Goal: Task Accomplishment & Management: Use online tool/utility

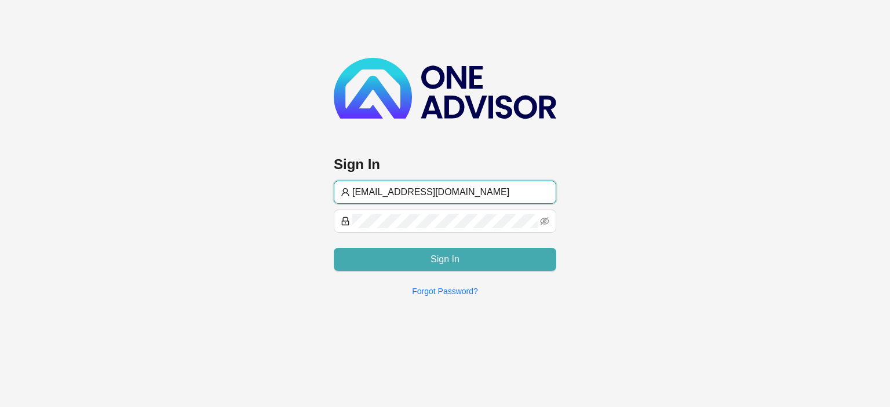
type input "[EMAIL_ADDRESS][DOMAIN_NAME]"
click at [429, 258] on button "Sign In" at bounding box center [445, 259] width 222 height 23
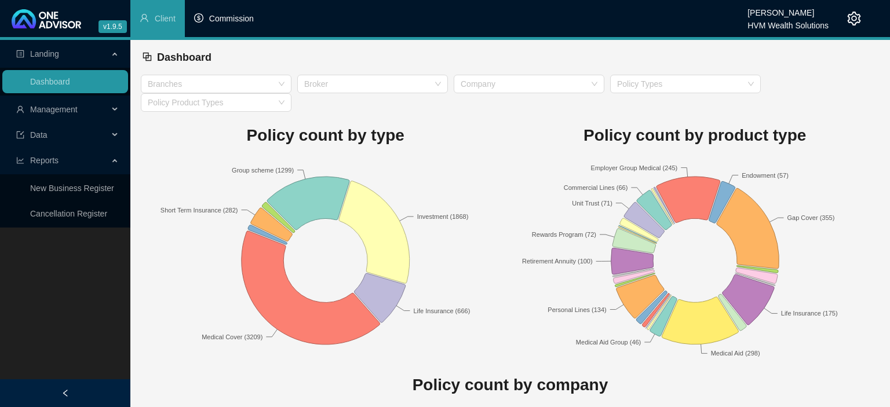
click at [232, 17] on span "Commission" at bounding box center [231, 18] width 45 height 9
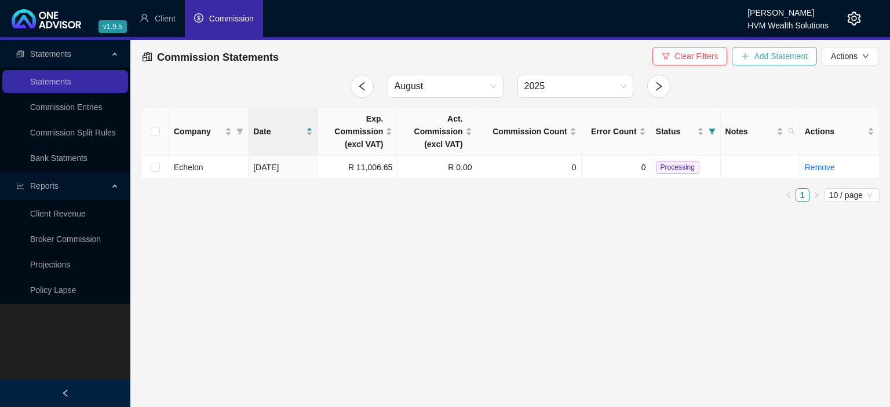
click at [763, 57] on span "Add Statement" at bounding box center [781, 56] width 54 height 13
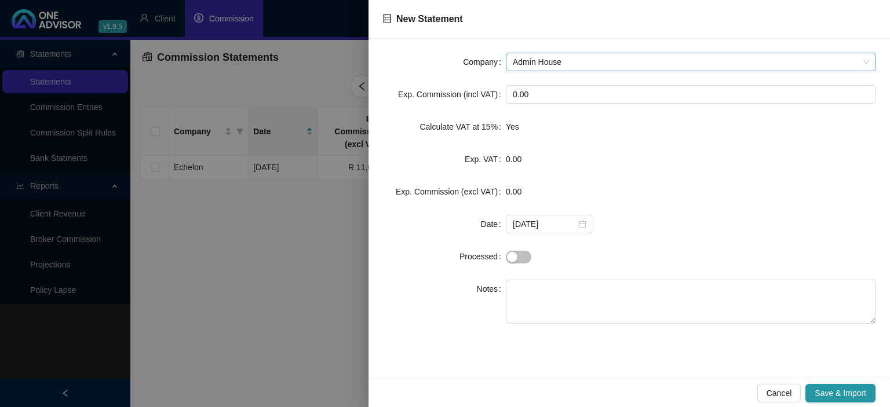
click at [572, 64] on span "Admin House" at bounding box center [691, 61] width 356 height 17
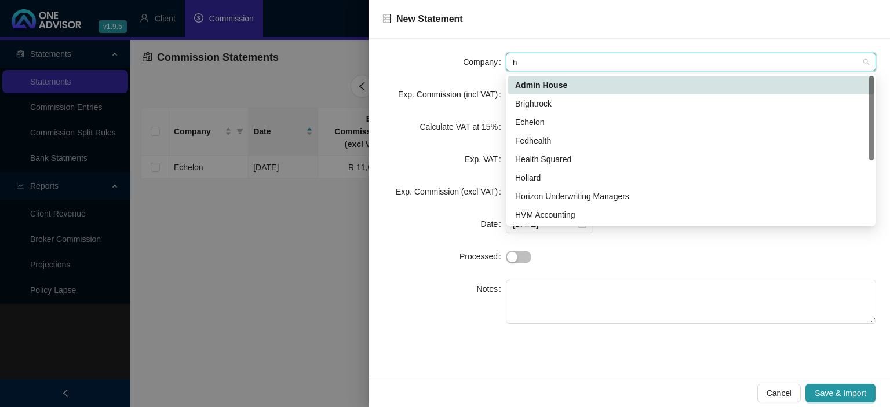
type input "hv"
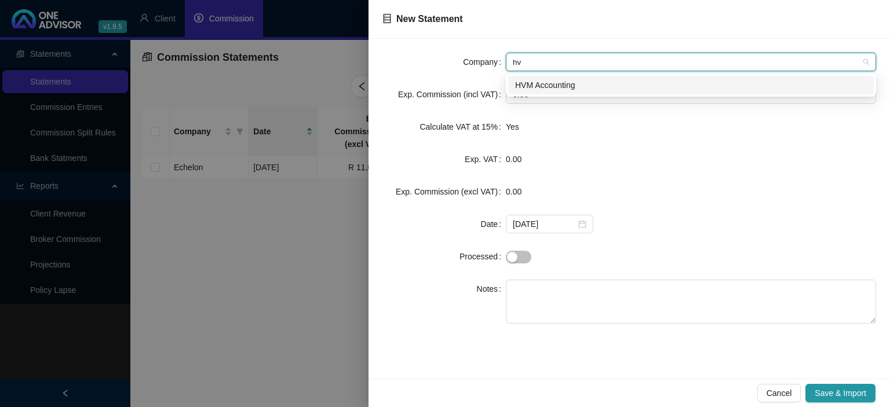
click at [546, 86] on div "HVM Accounting" at bounding box center [691, 85] width 352 height 13
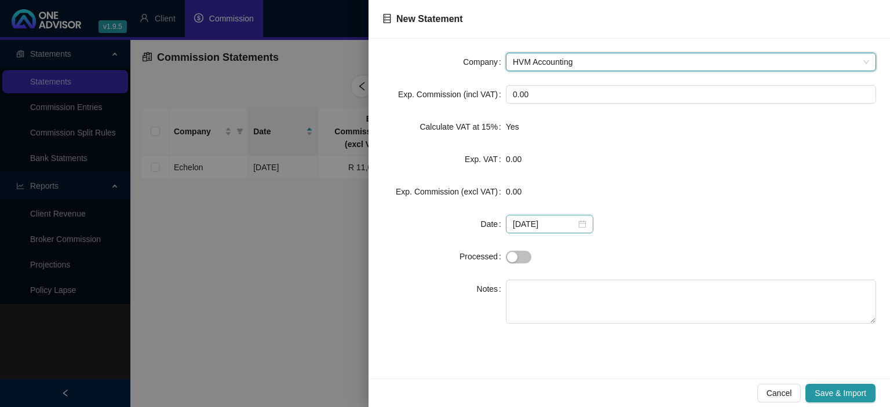
click at [578, 225] on div "[DATE]" at bounding box center [550, 224] width 74 height 13
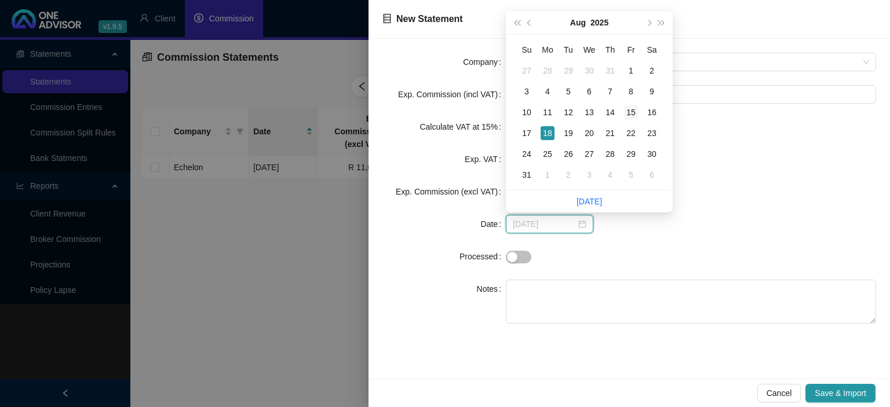
type input "[DATE]"
click at [627, 115] on div "15" at bounding box center [631, 112] width 14 height 14
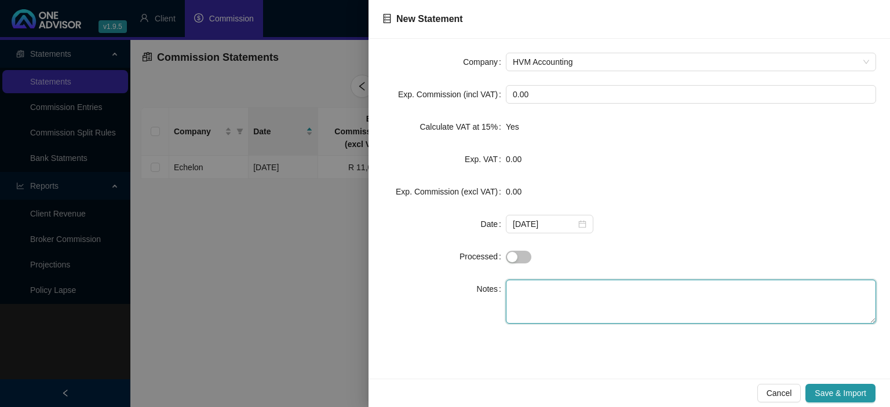
click at [557, 286] on textarea at bounding box center [691, 302] width 370 height 44
paste textarea "GPLA COMM DO 8AW5H"
click at [556, 286] on textarea "GPLA COMM DO 8AW5H" at bounding box center [691, 302] width 370 height 44
type textarea "GPLA COMM DO 8AW5H"
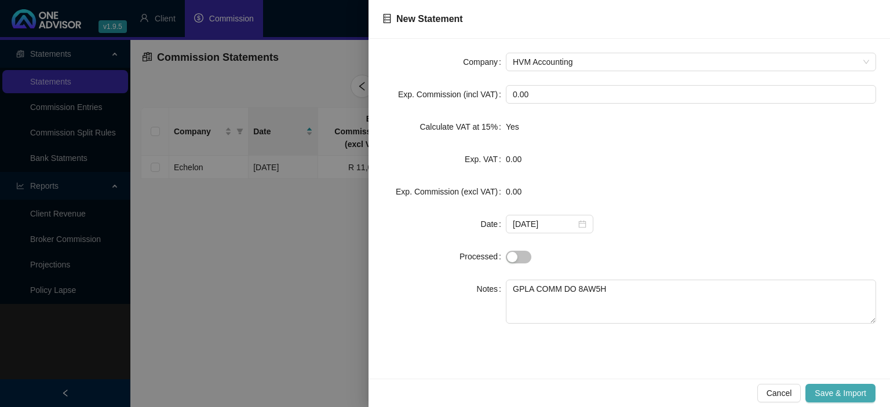
click at [853, 390] on span "Save & Import" at bounding box center [841, 393] width 52 height 13
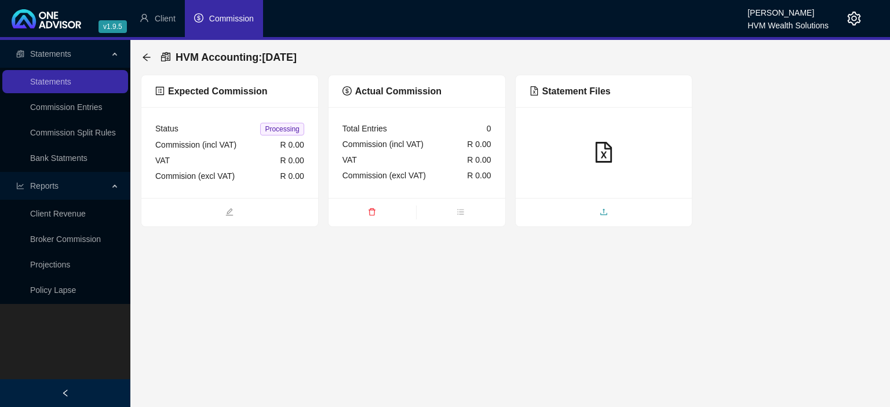
click at [596, 209] on span "upload" at bounding box center [604, 213] width 177 height 13
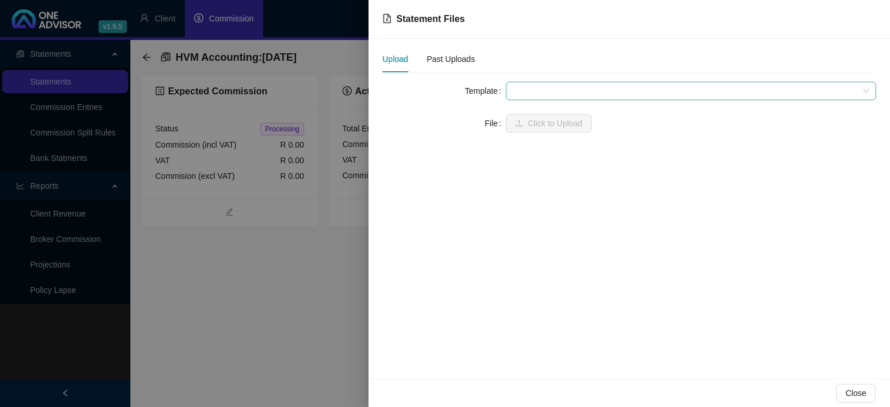
click at [543, 89] on span at bounding box center [691, 90] width 356 height 17
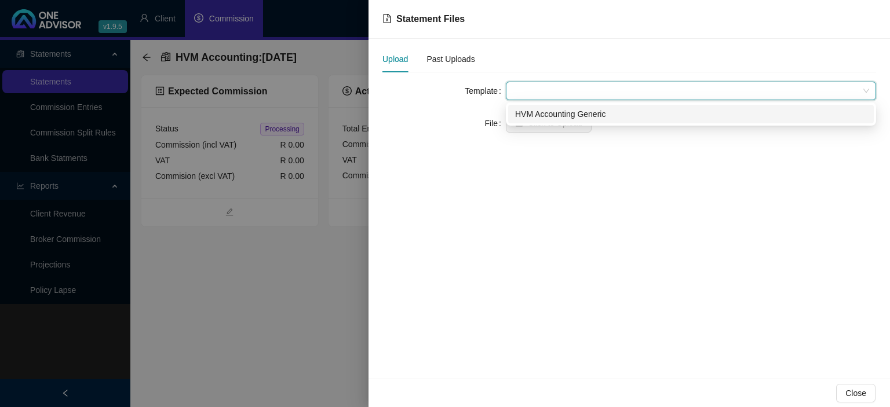
click at [540, 112] on div "HVM Accounting Generic" at bounding box center [691, 114] width 352 height 13
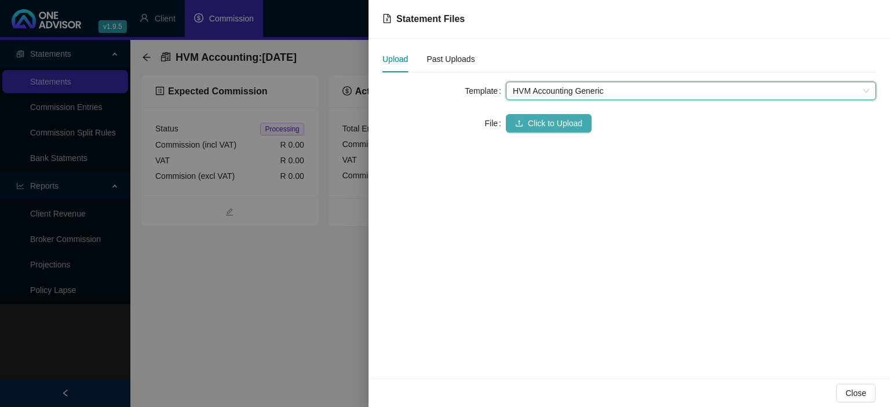
click at [538, 117] on button "Click to Upload" at bounding box center [549, 123] width 86 height 19
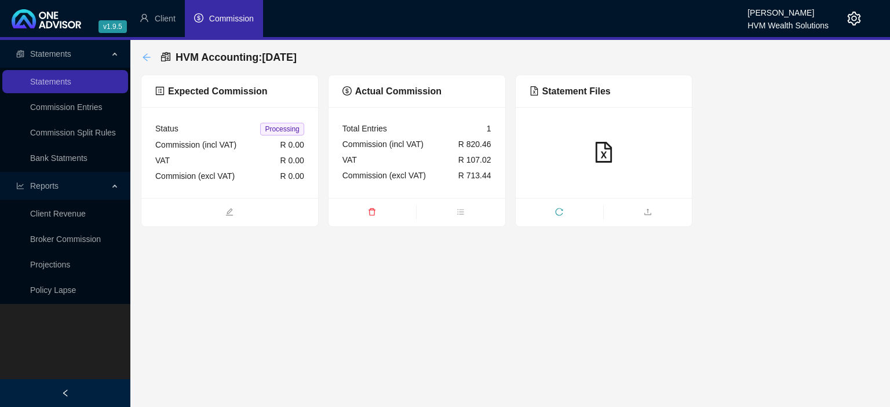
click at [149, 54] on icon "arrow-left" at bounding box center [146, 57] width 9 height 9
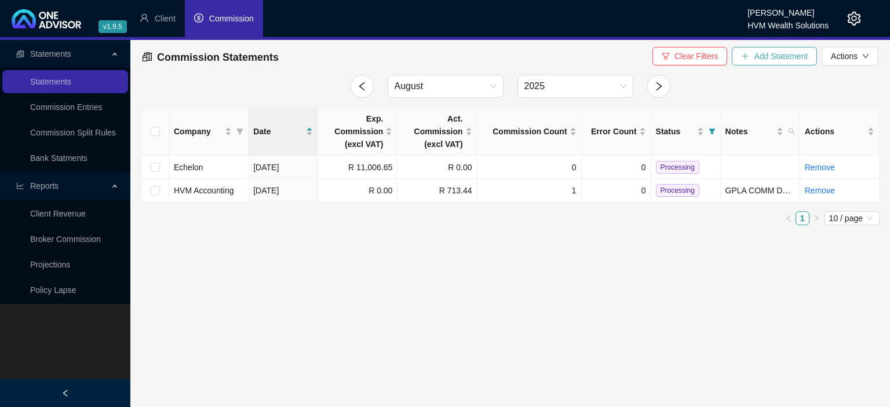
click at [749, 59] on icon "plus" at bounding box center [745, 56] width 8 height 8
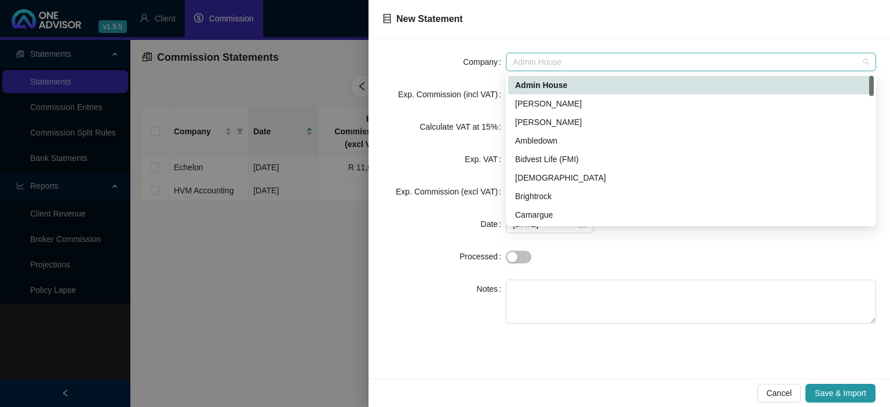
click at [551, 60] on span "Admin House" at bounding box center [691, 61] width 356 height 17
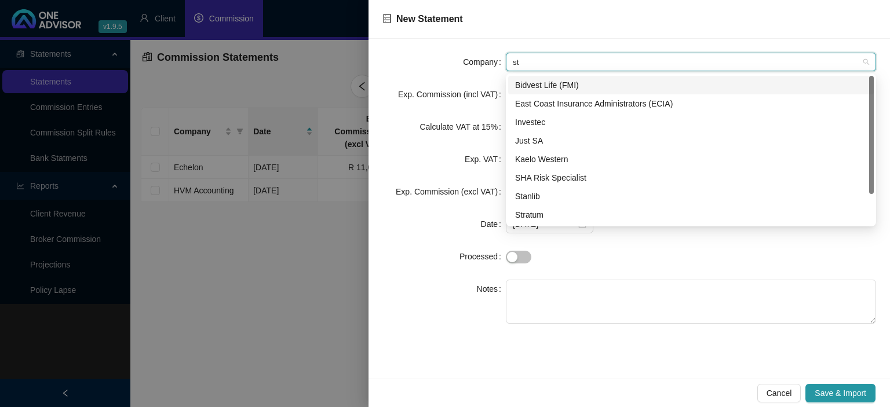
type input "str"
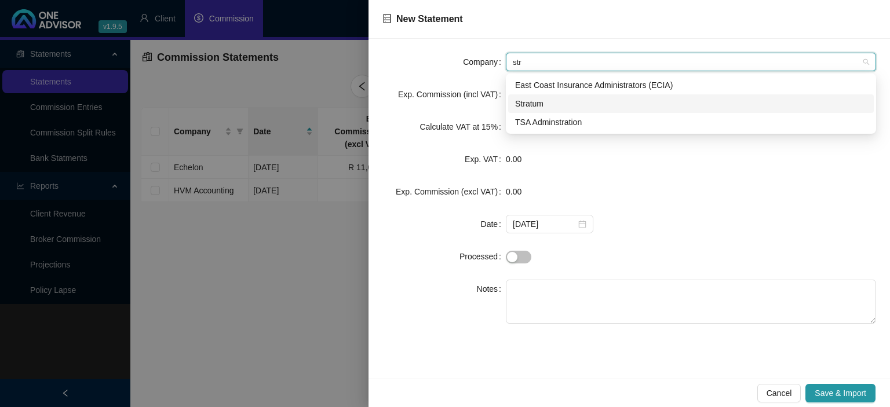
click at [537, 104] on div "Stratum" at bounding box center [691, 103] width 352 height 13
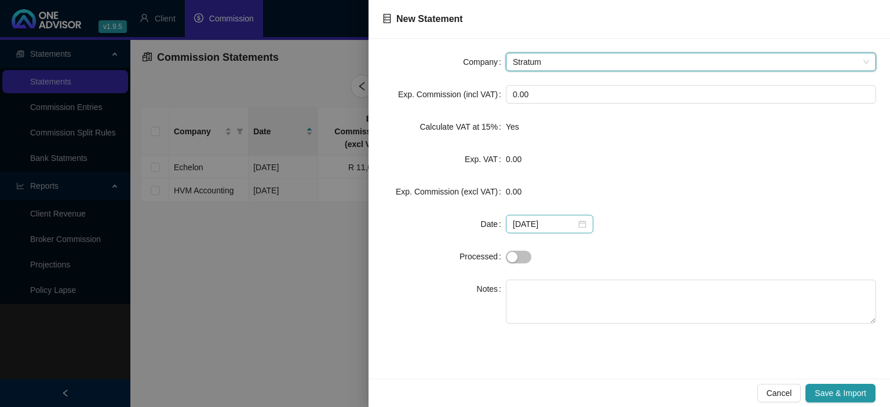
click at [579, 228] on div "[DATE]" at bounding box center [550, 224] width 74 height 13
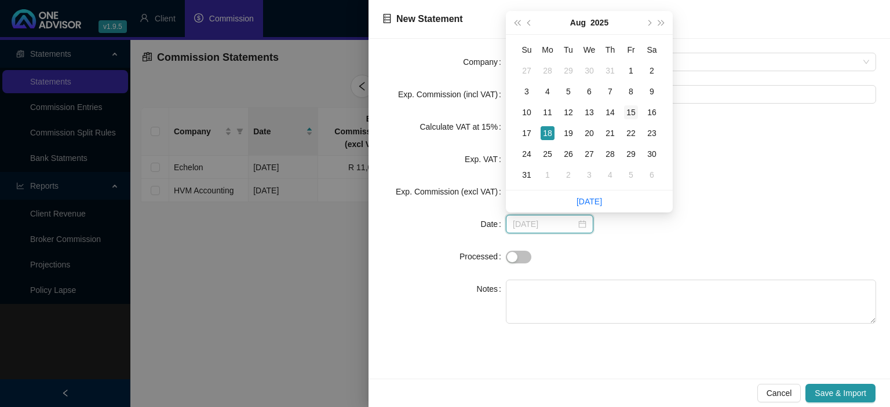
type input "[DATE]"
click at [629, 113] on div "15" at bounding box center [631, 112] width 14 height 14
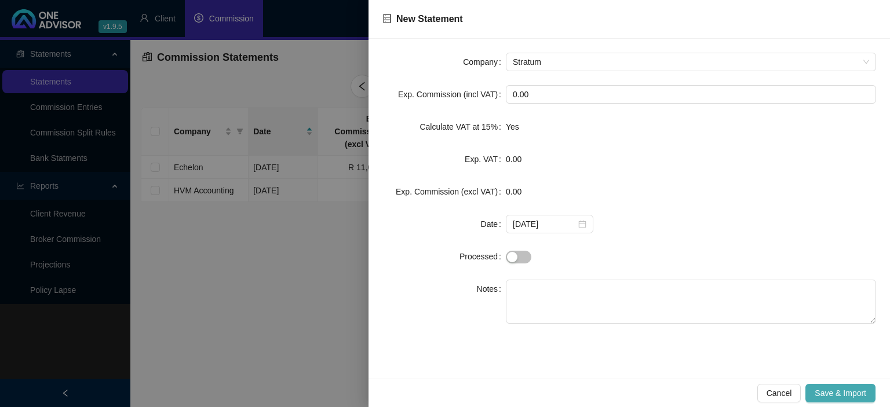
click at [831, 393] on span "Save & Import" at bounding box center [841, 393] width 52 height 13
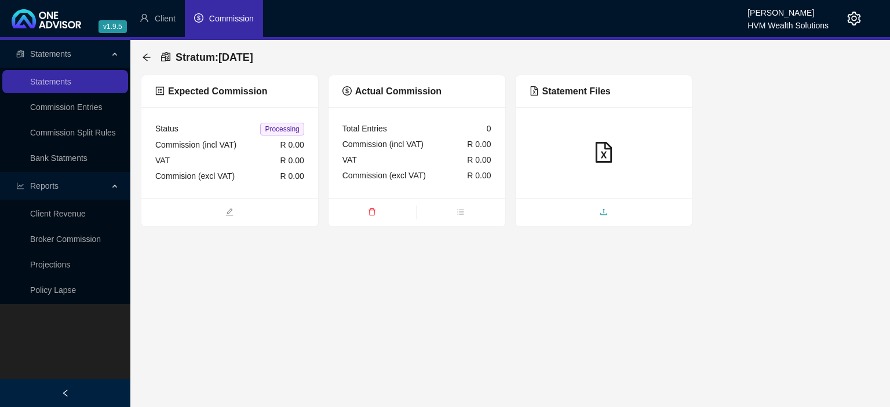
click at [591, 209] on span "upload" at bounding box center [604, 213] width 177 height 13
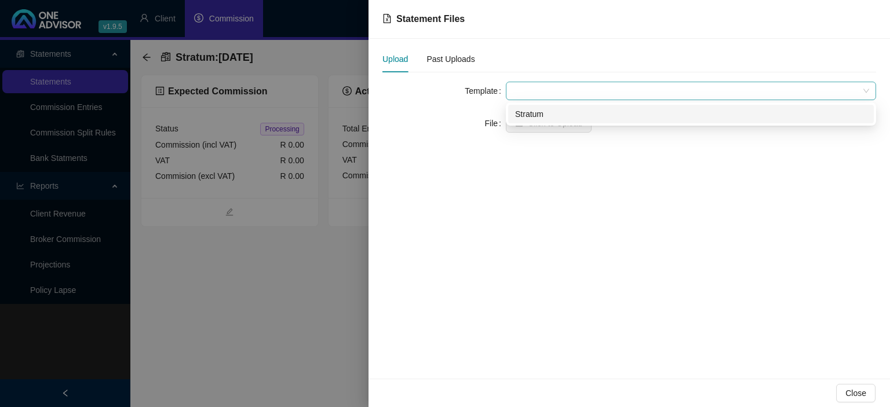
click at [532, 94] on span at bounding box center [691, 90] width 356 height 17
click at [527, 116] on div "Stratum" at bounding box center [691, 114] width 352 height 13
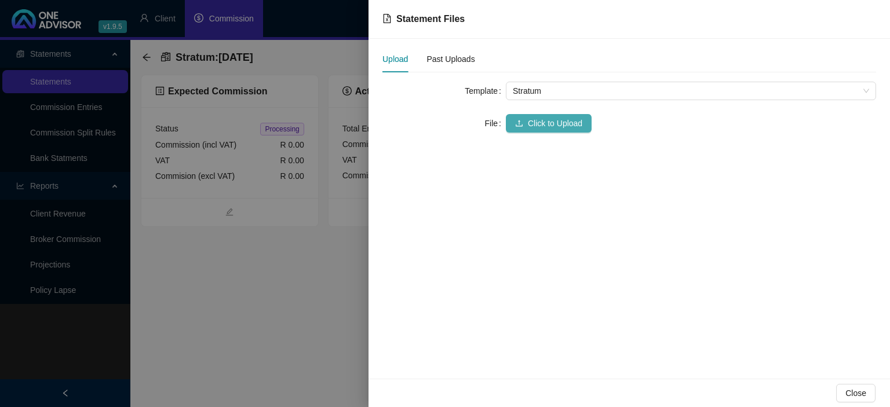
click at [524, 126] on button "Click to Upload" at bounding box center [549, 123] width 86 height 19
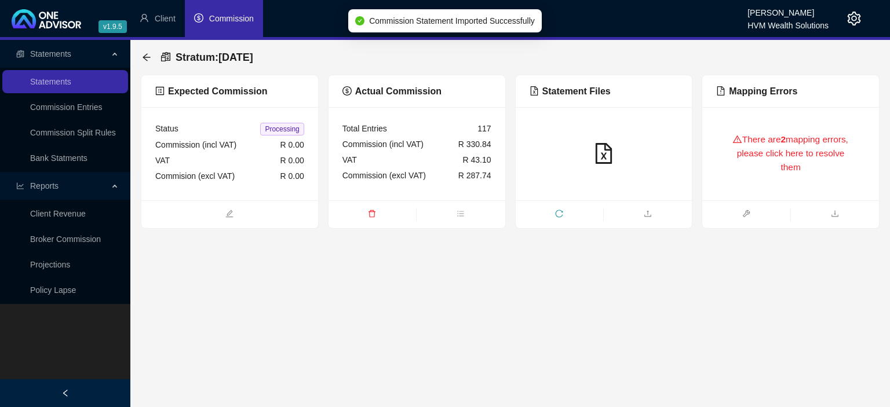
click at [773, 167] on div "There are 2 mapping errors, please click here to resolve them" at bounding box center [790, 153] width 149 height 65
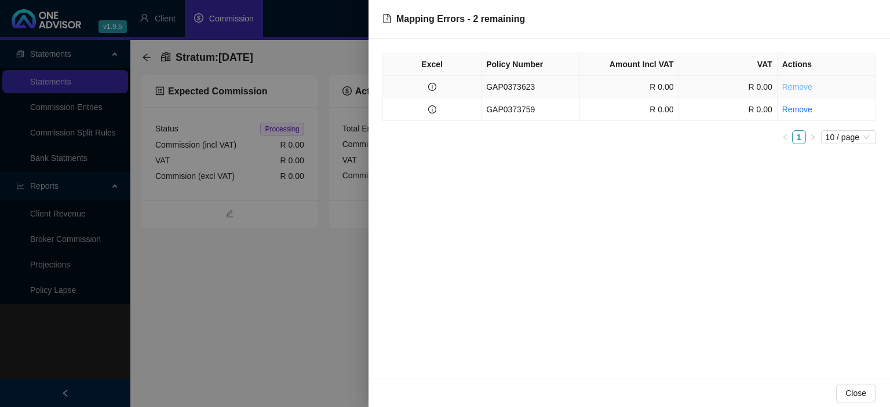
click at [798, 89] on link "Remove" at bounding box center [797, 86] width 30 height 9
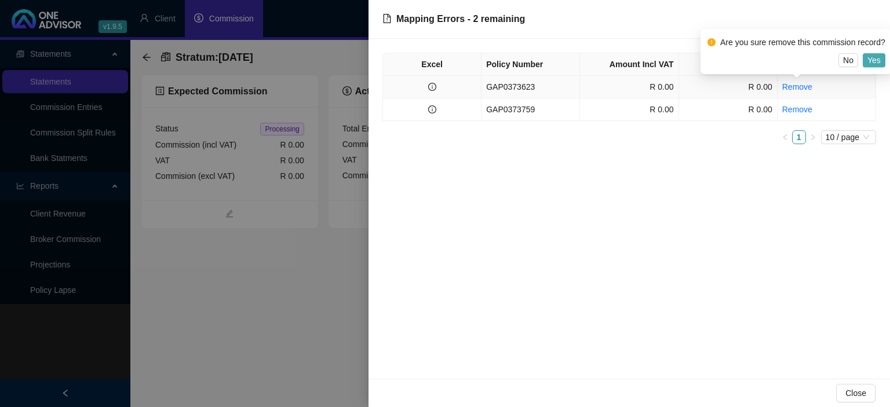
click at [871, 61] on span "Yes" at bounding box center [873, 60] width 13 height 13
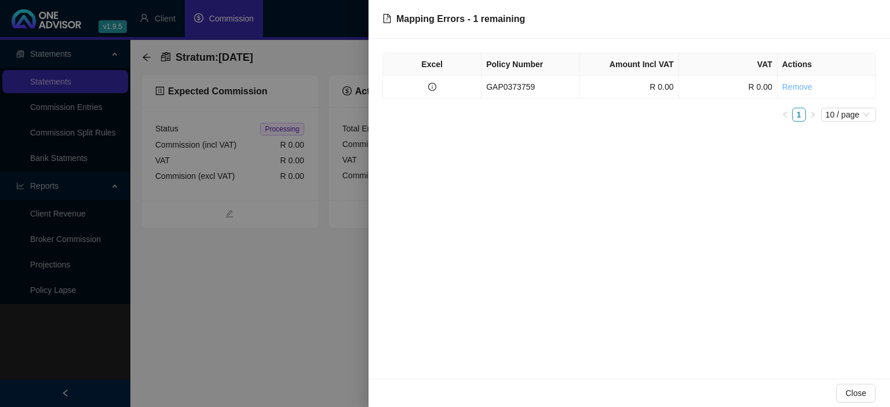
click at [795, 89] on link "Remove" at bounding box center [797, 86] width 30 height 9
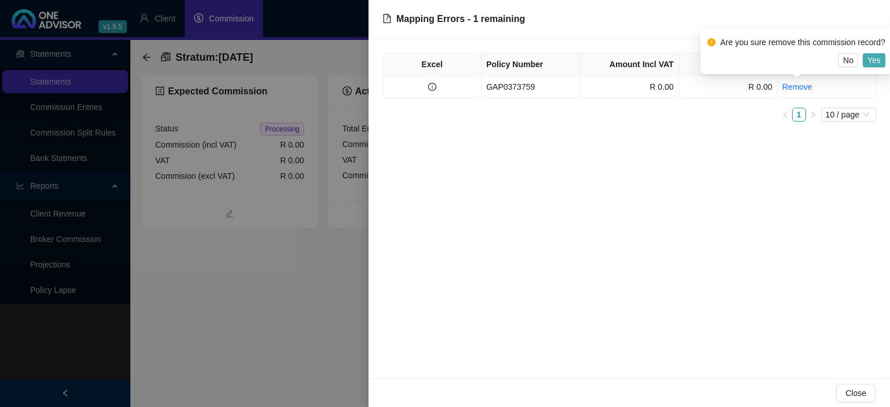
click at [866, 64] on button "Yes" at bounding box center [874, 60] width 23 height 14
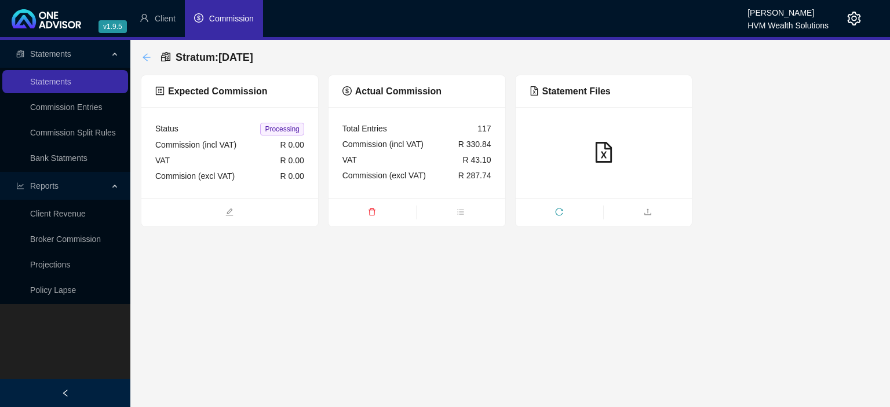
click at [143, 56] on icon "arrow-left" at bounding box center [146, 57] width 9 height 9
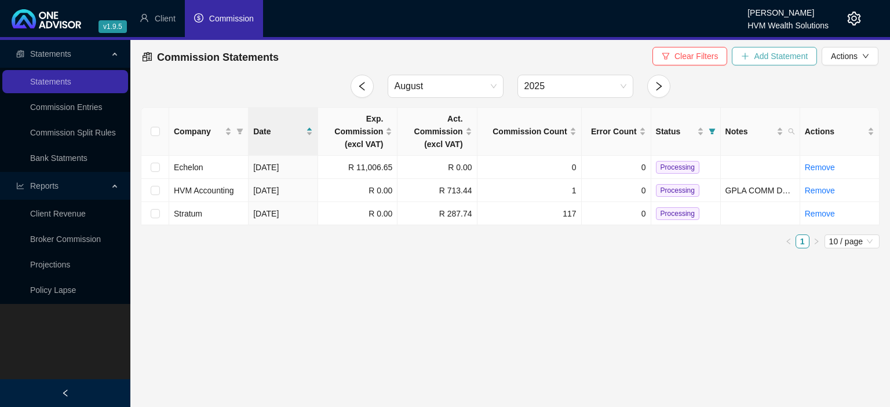
click at [775, 61] on span "Add Statement" at bounding box center [781, 56] width 54 height 13
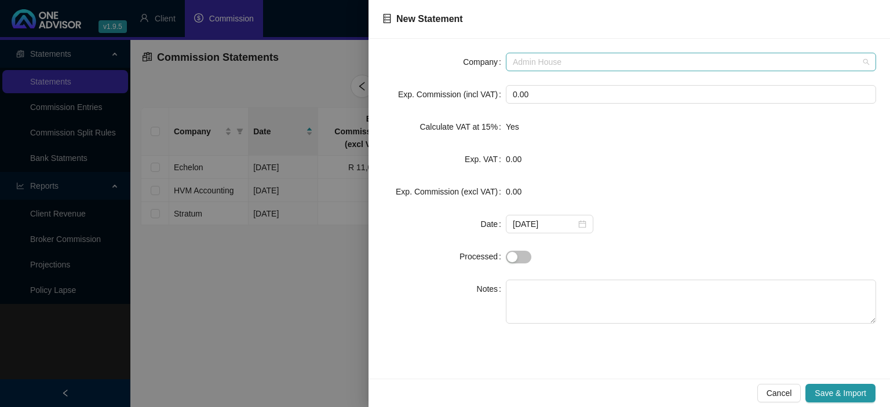
click at [592, 55] on span "Admin House" at bounding box center [691, 61] width 356 height 17
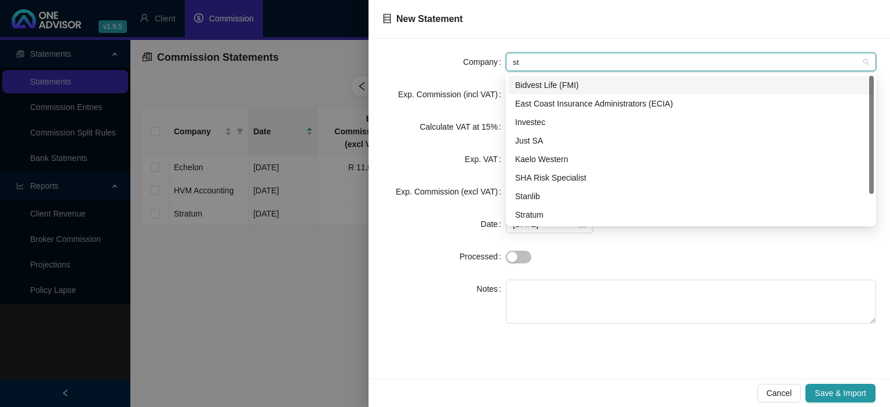
type input "str"
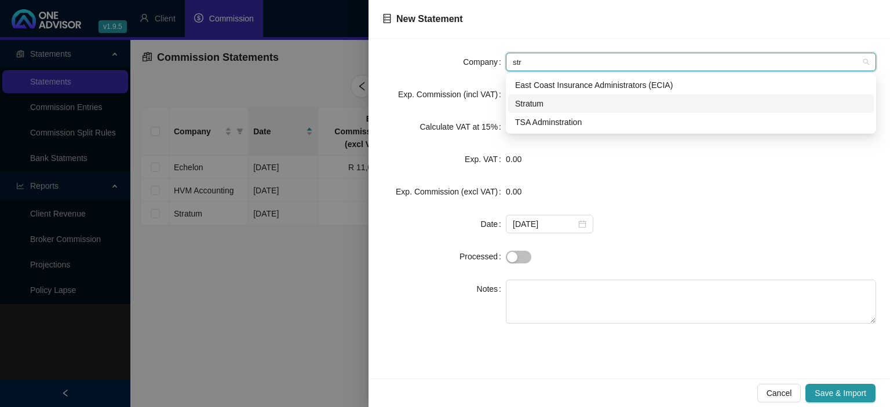
click at [545, 103] on div "Stratum" at bounding box center [691, 103] width 352 height 13
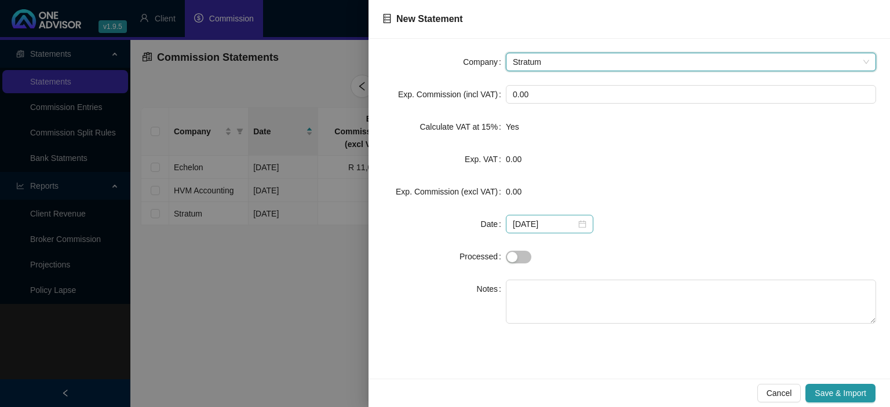
click at [579, 228] on div "[DATE]" at bounding box center [550, 224] width 74 height 13
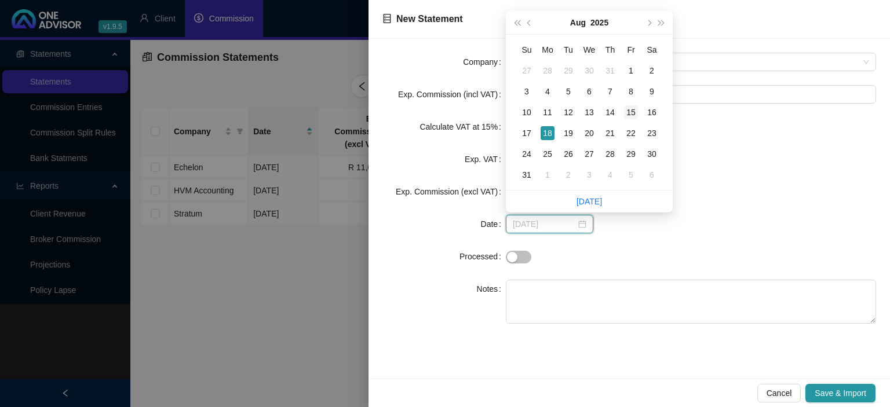
type input "[DATE]"
click at [630, 109] on div "15" at bounding box center [631, 112] width 14 height 14
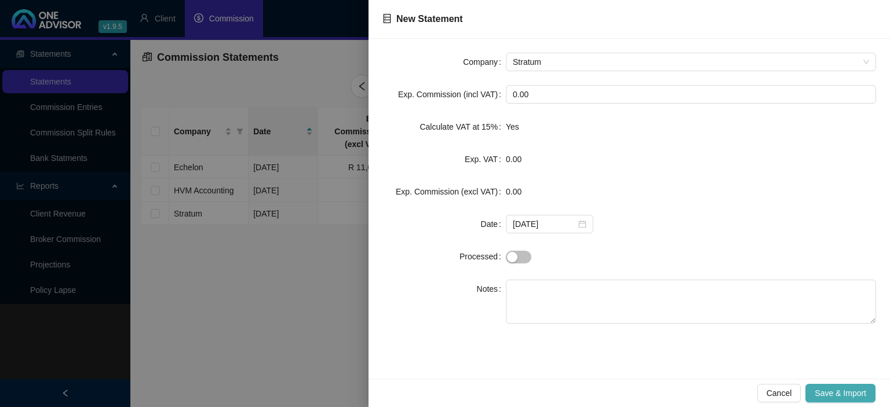
click at [824, 388] on span "Save & Import" at bounding box center [841, 393] width 52 height 13
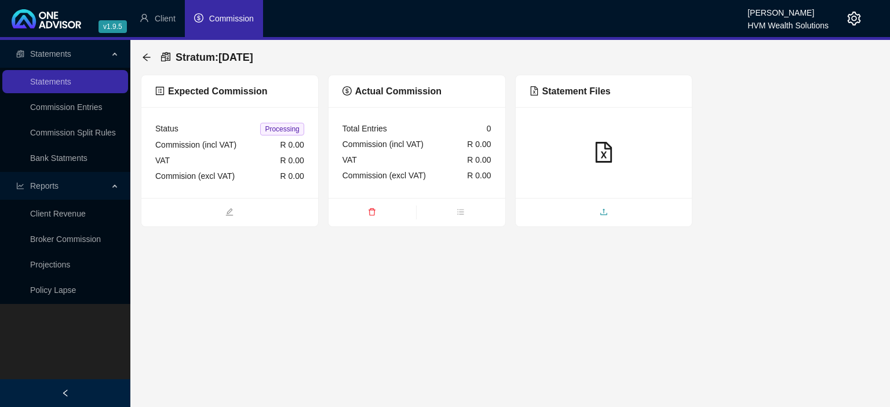
click at [578, 211] on span "upload" at bounding box center [604, 213] width 177 height 13
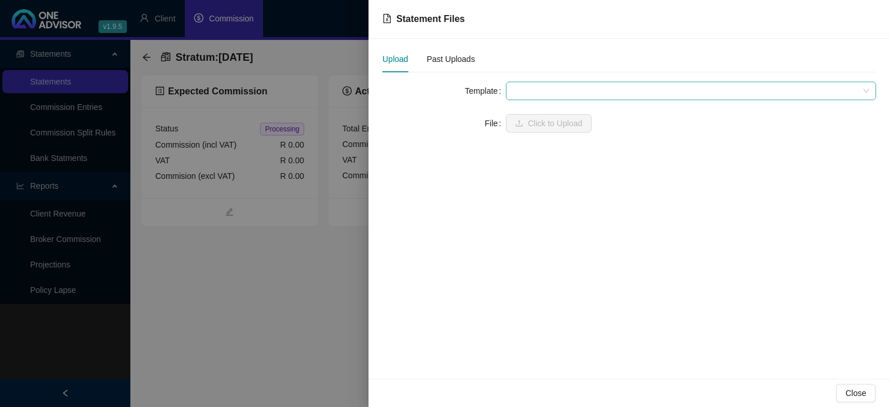
click at [527, 90] on span at bounding box center [691, 90] width 356 height 17
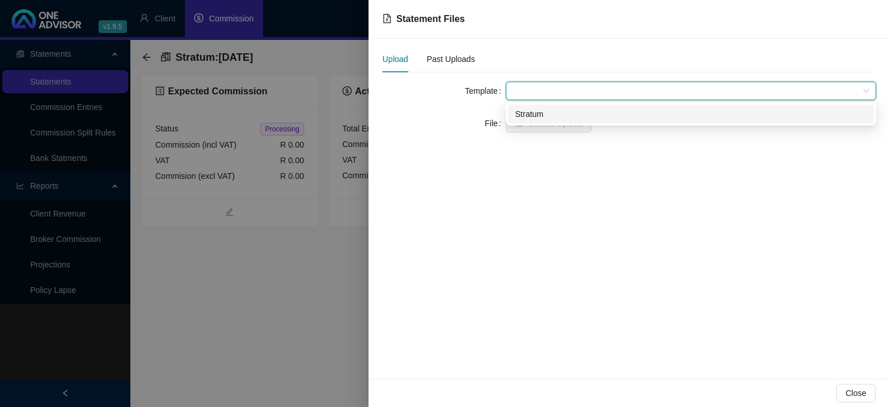
click at [521, 115] on div "Stratum" at bounding box center [691, 114] width 352 height 13
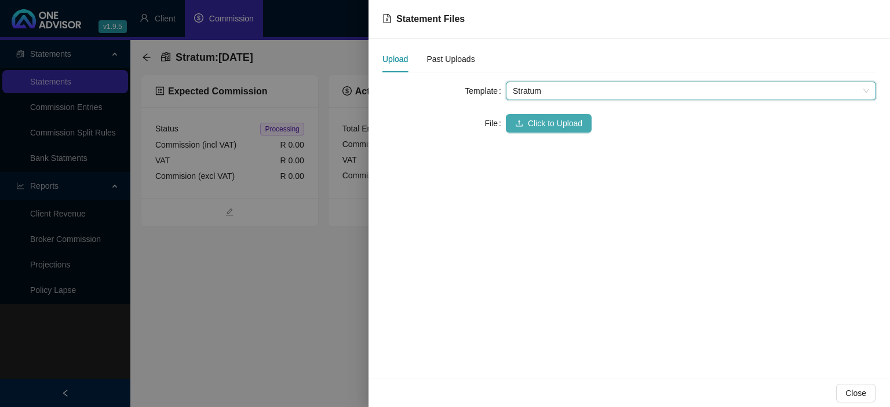
click at [520, 125] on icon "upload" at bounding box center [519, 123] width 8 height 8
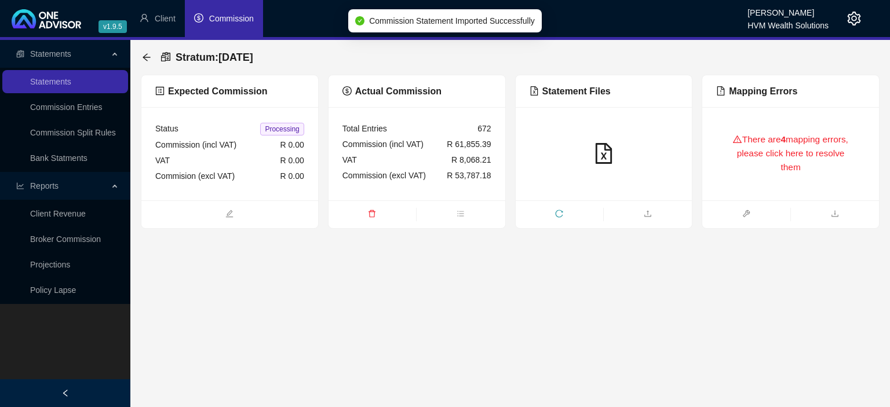
click at [768, 158] on div "There are 4 mapping errors, please click here to resolve them" at bounding box center [790, 153] width 149 height 65
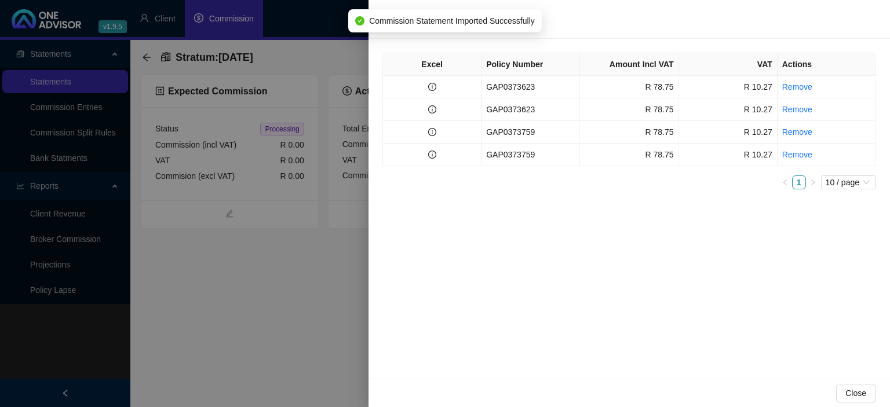
click at [499, 89] on td "GAP0373623" at bounding box center [530, 87] width 98 height 23
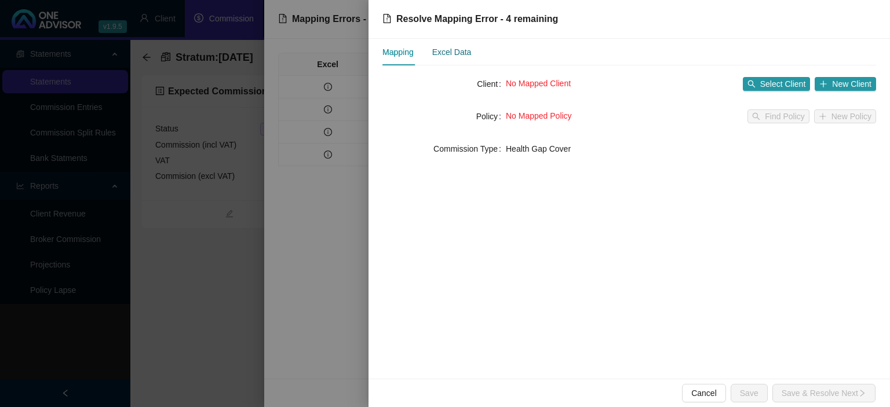
click at [461, 54] on div "Excel Data" at bounding box center [451, 52] width 39 height 13
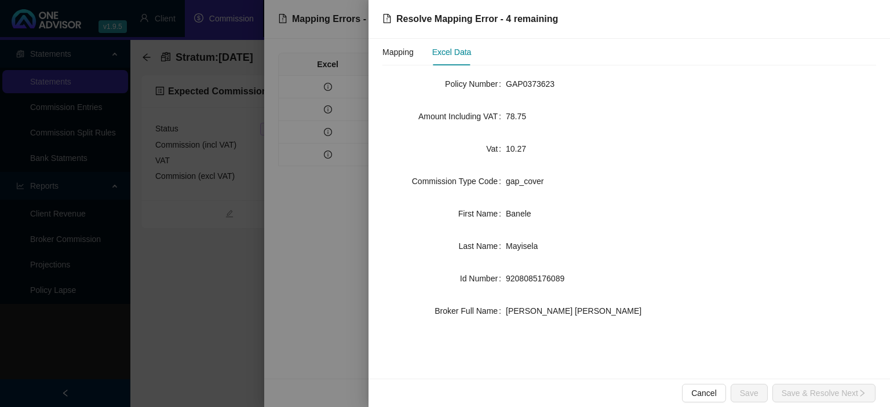
click at [418, 53] on div "Mapping Excel Data" at bounding box center [426, 52] width 89 height 27
click at [411, 52] on div "Mapping" at bounding box center [397, 52] width 31 height 13
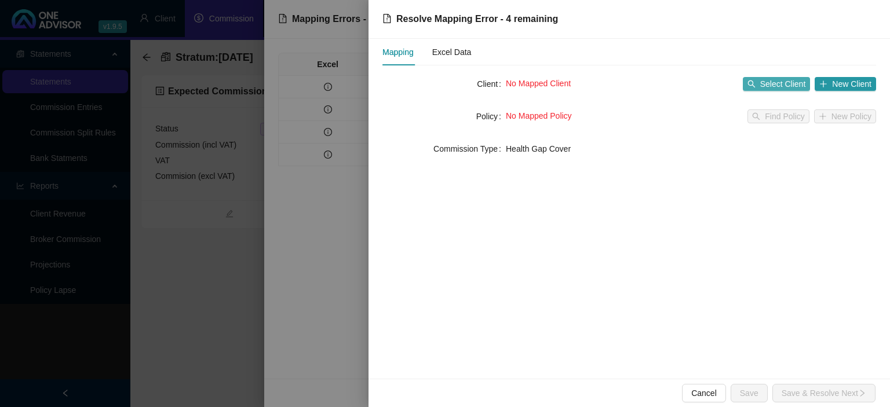
click at [766, 84] on span "Select Client" at bounding box center [783, 84] width 46 height 13
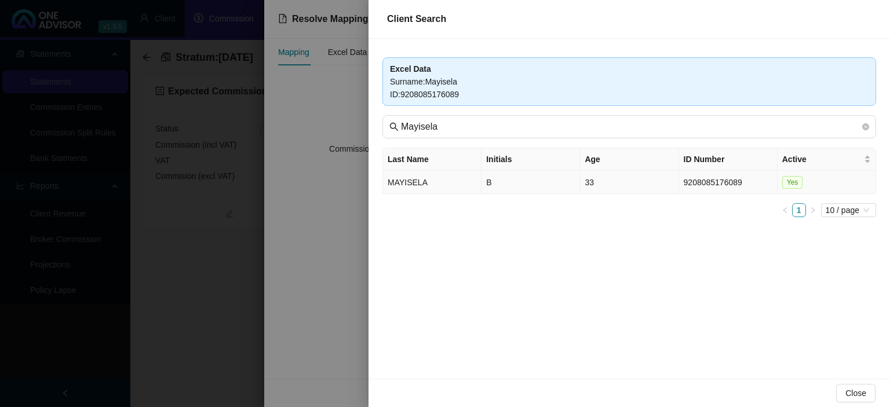
click at [428, 178] on td "MAYISELA" at bounding box center [432, 182] width 98 height 23
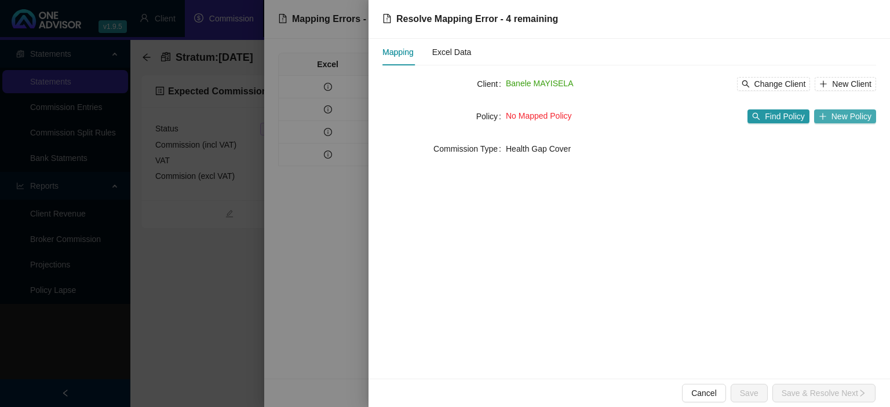
click at [832, 120] on button "New Policy" at bounding box center [845, 116] width 62 height 14
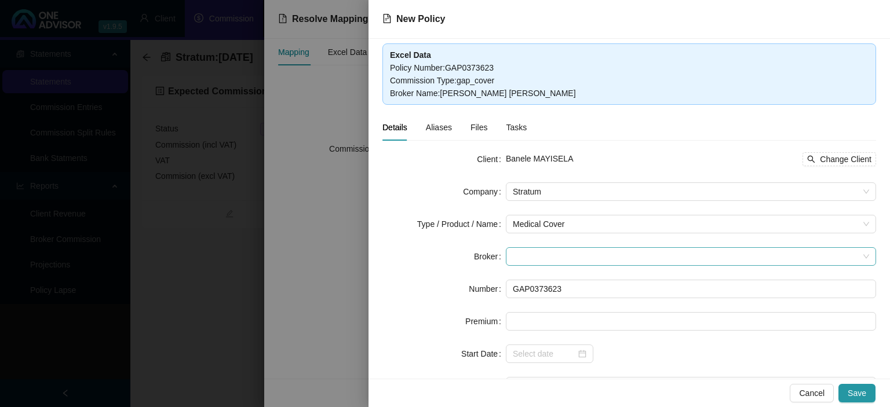
click at [571, 252] on span at bounding box center [691, 256] width 356 height 17
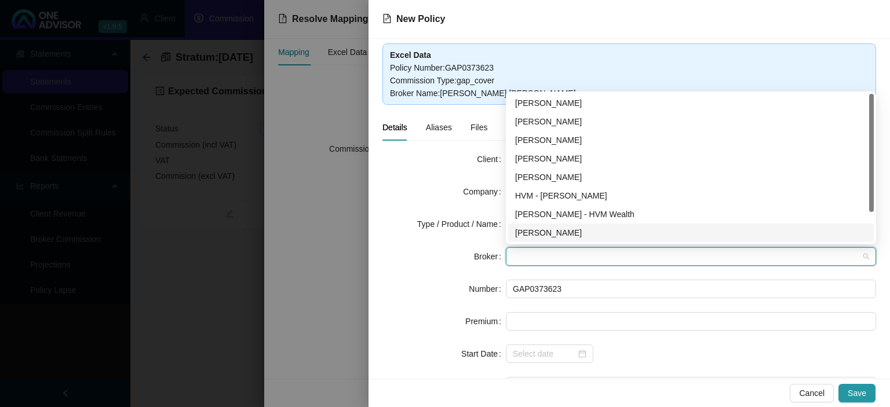
click at [551, 235] on div "[PERSON_NAME]" at bounding box center [691, 233] width 352 height 13
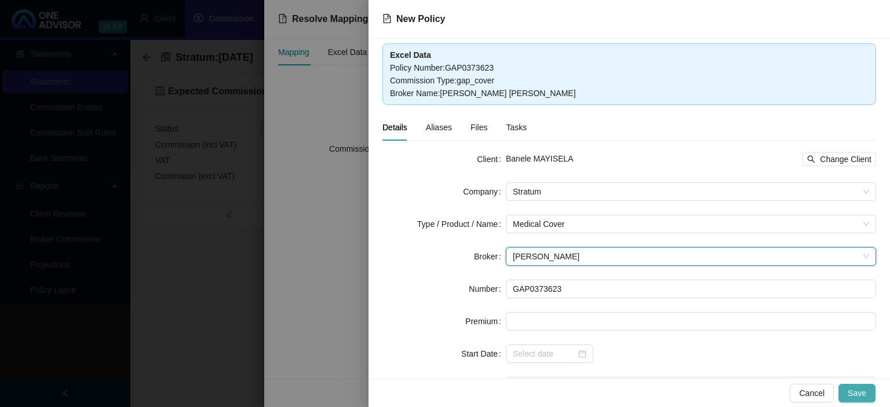
click at [850, 392] on span "Save" at bounding box center [857, 393] width 19 height 13
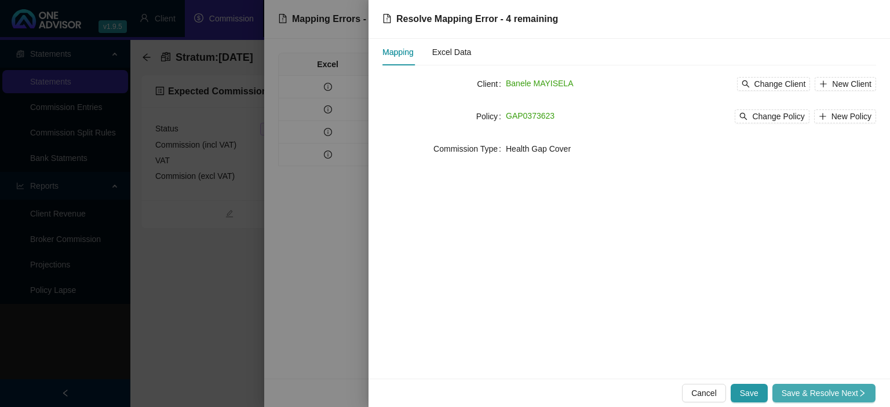
click at [849, 390] on span "Save & Resolve Next" at bounding box center [824, 393] width 85 height 13
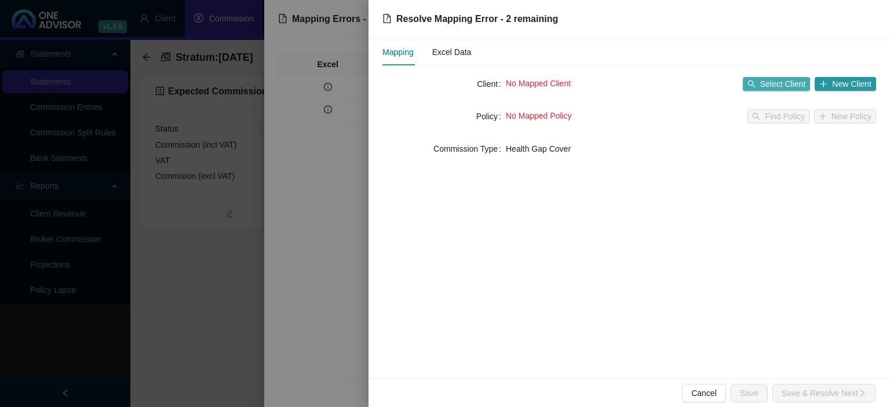
click at [774, 79] on span "Select Client" at bounding box center [783, 84] width 46 height 13
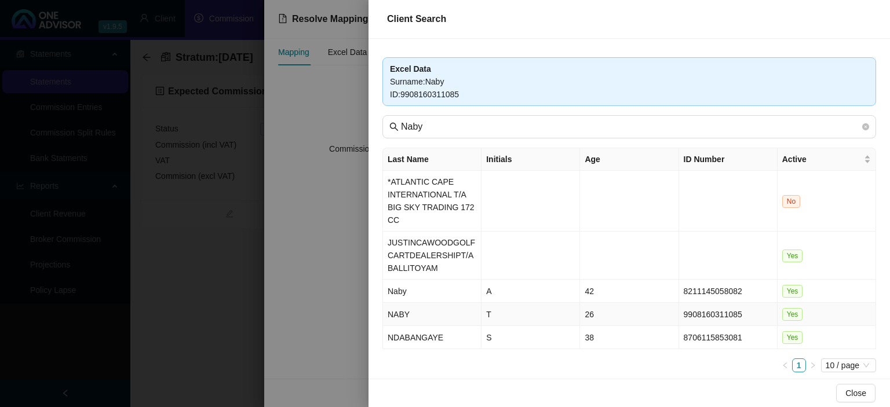
click at [617, 316] on td "26" at bounding box center [629, 314] width 98 height 23
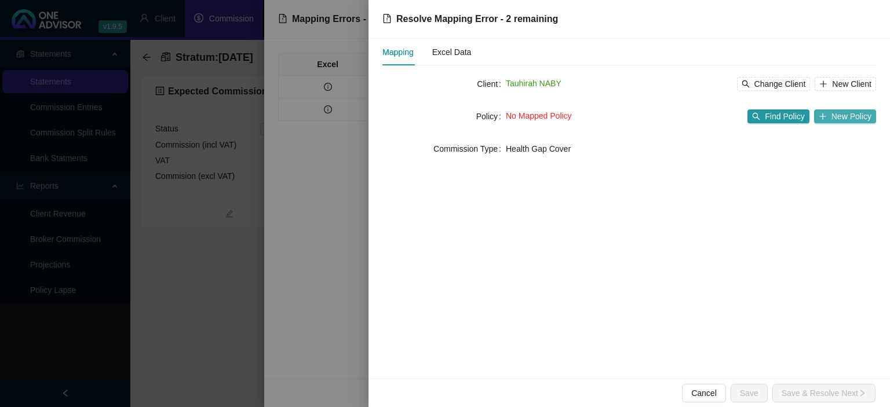
click at [858, 116] on span "New Policy" at bounding box center [851, 116] width 40 height 13
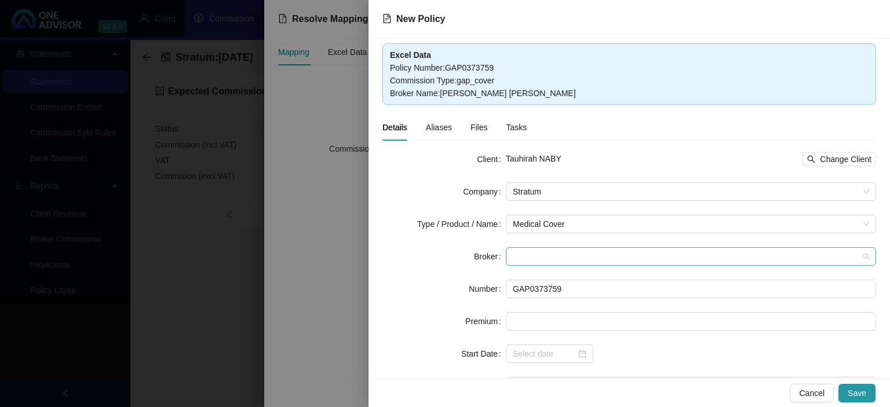
click at [531, 262] on span at bounding box center [691, 256] width 356 height 17
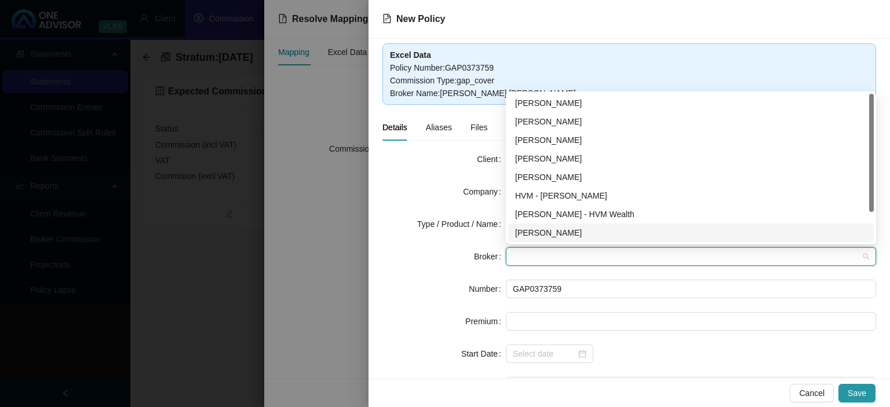
click at [534, 235] on div "[PERSON_NAME]" at bounding box center [691, 233] width 352 height 13
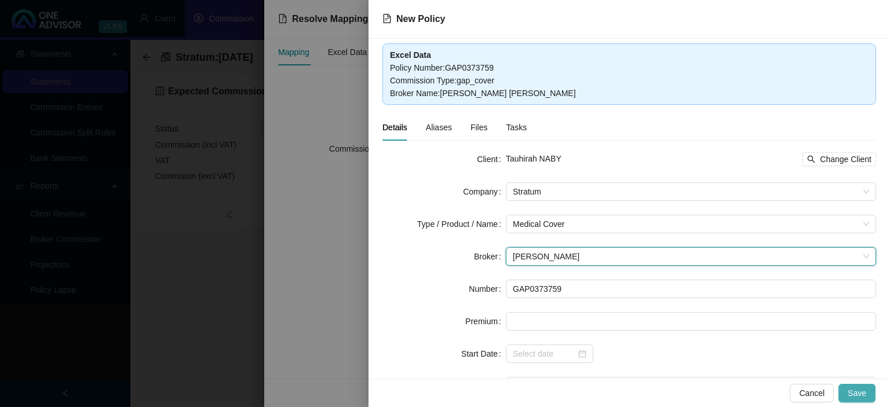
click at [862, 393] on span "Save" at bounding box center [857, 393] width 19 height 13
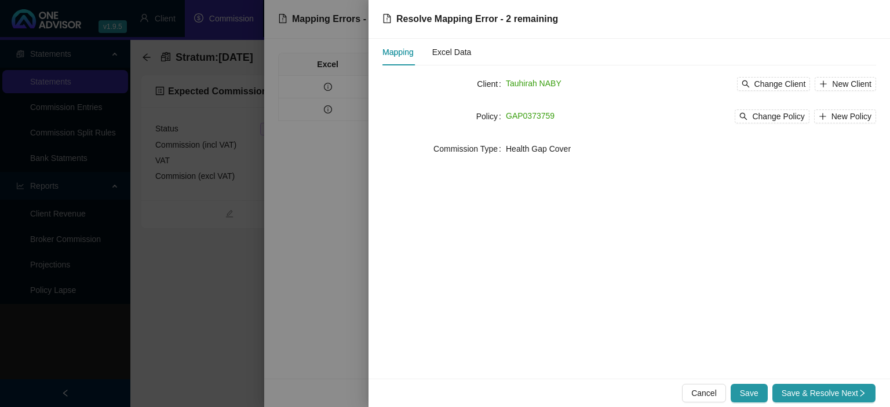
click at [861, 392] on icon "right" at bounding box center [862, 393] width 8 height 8
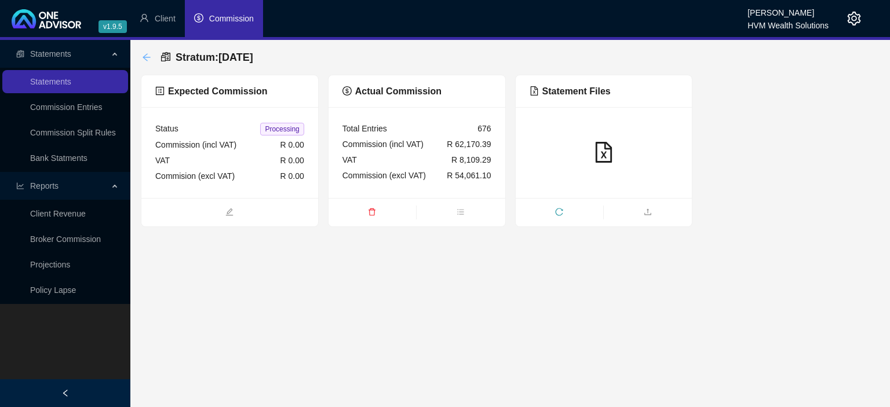
click at [144, 56] on icon "arrow-left" at bounding box center [146, 57] width 9 height 9
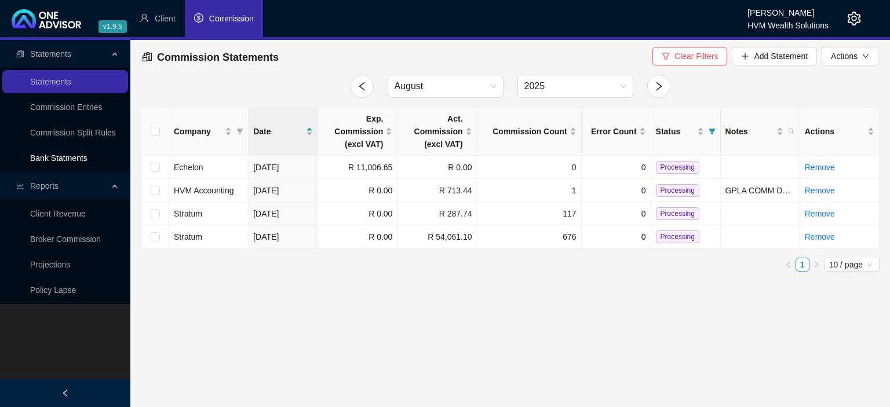
click at [78, 159] on link "Bank Statments" at bounding box center [58, 158] width 57 height 9
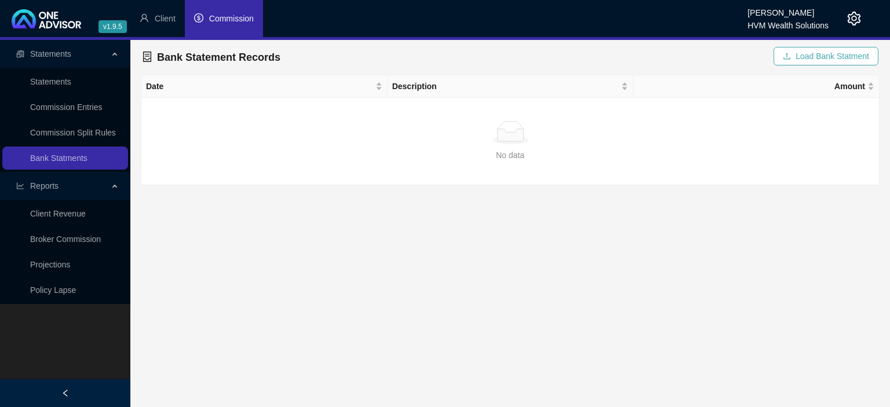
click at [794, 54] on button "Load Bank Statment" at bounding box center [825, 56] width 105 height 19
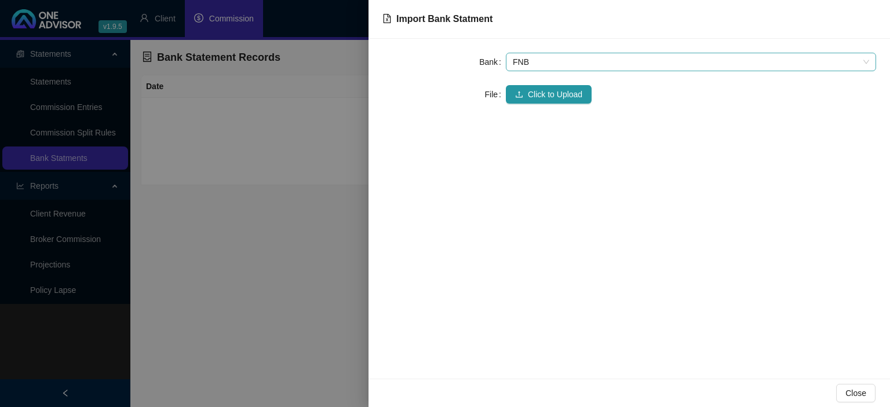
click at [576, 60] on span "FNB" at bounding box center [691, 61] width 356 height 17
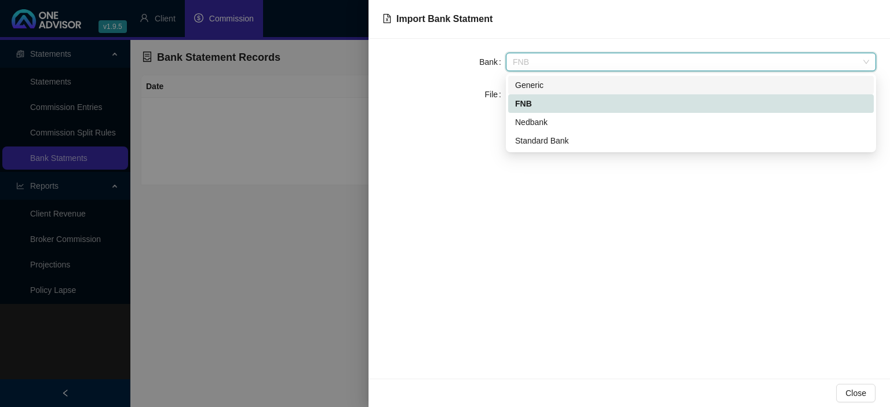
click at [555, 82] on div "Generic" at bounding box center [691, 85] width 352 height 13
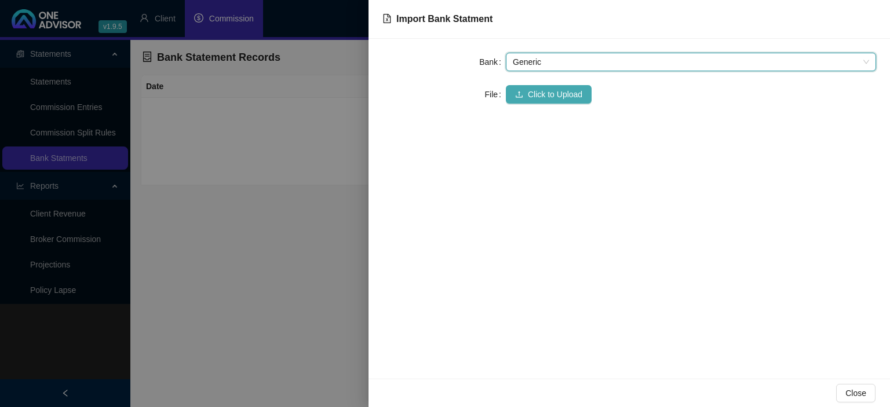
click at [541, 102] on button "Click to Upload" at bounding box center [549, 94] width 86 height 19
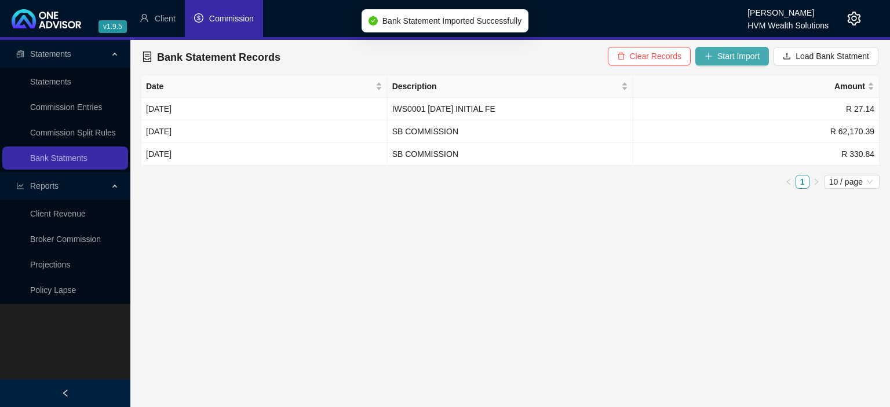
click at [744, 60] on span "Start Import" at bounding box center [738, 56] width 42 height 13
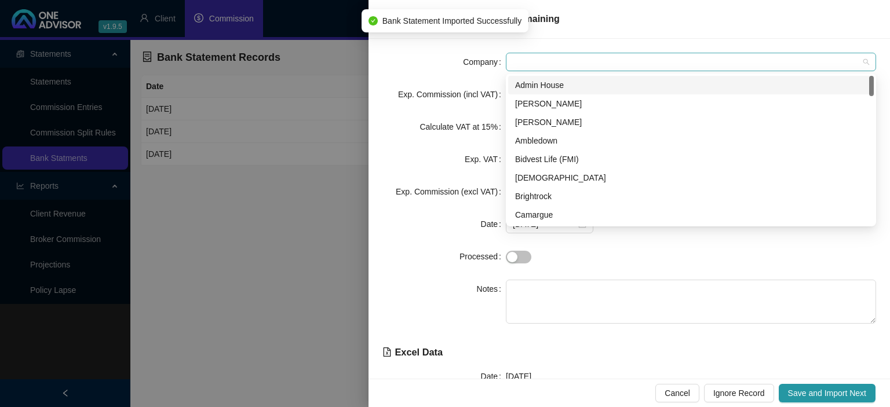
click at [553, 61] on span at bounding box center [691, 61] width 356 height 17
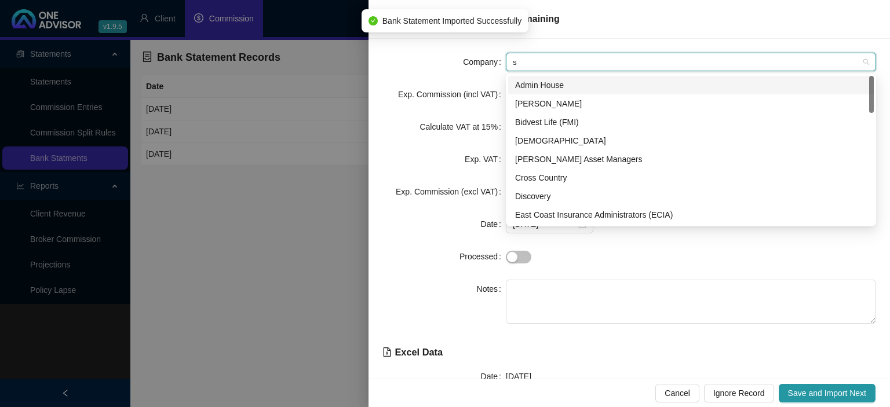
type input "sy"
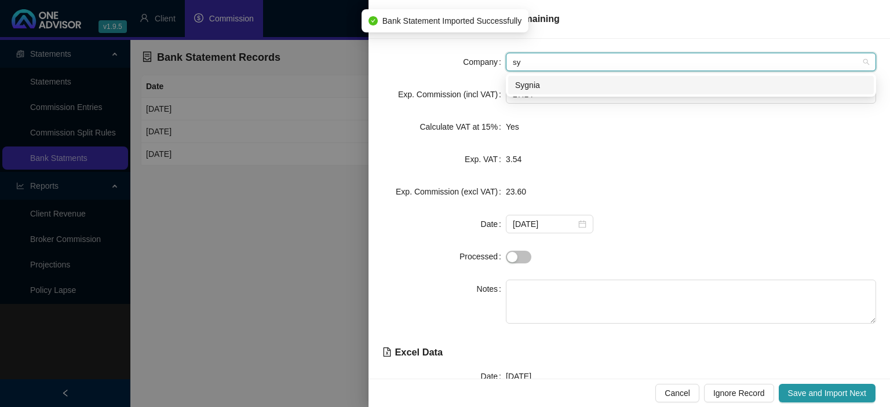
click at [546, 81] on div "Sygnia" at bounding box center [691, 85] width 352 height 13
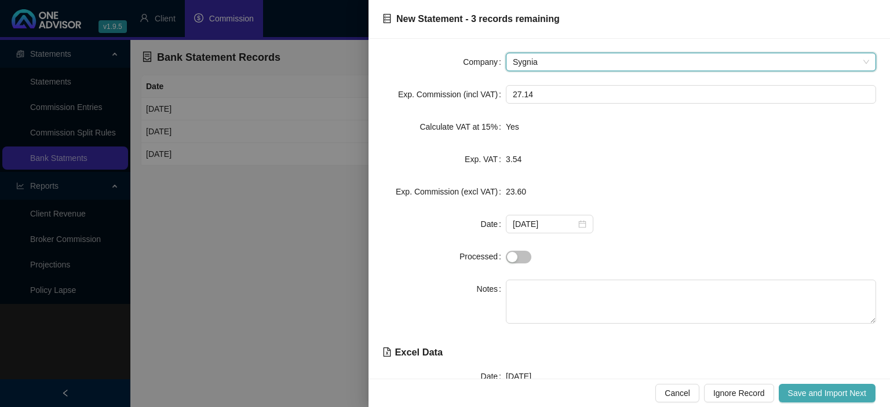
click at [790, 386] on button "Save and Import Next" at bounding box center [827, 393] width 97 height 19
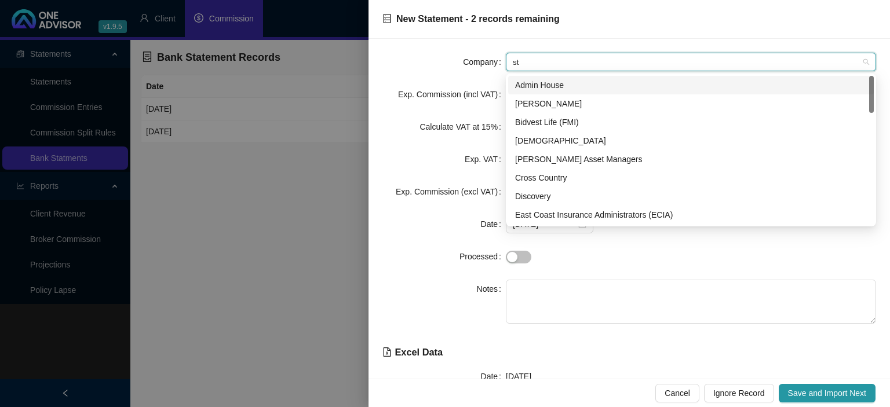
type input "str"
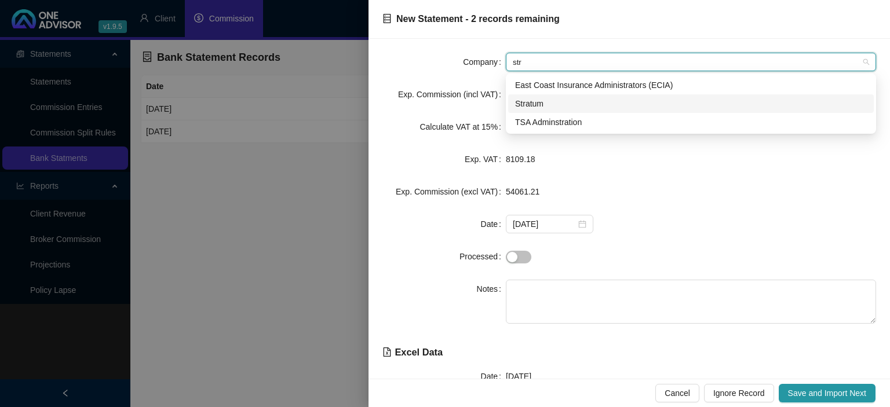
click at [529, 105] on div "Stratum" at bounding box center [691, 103] width 352 height 13
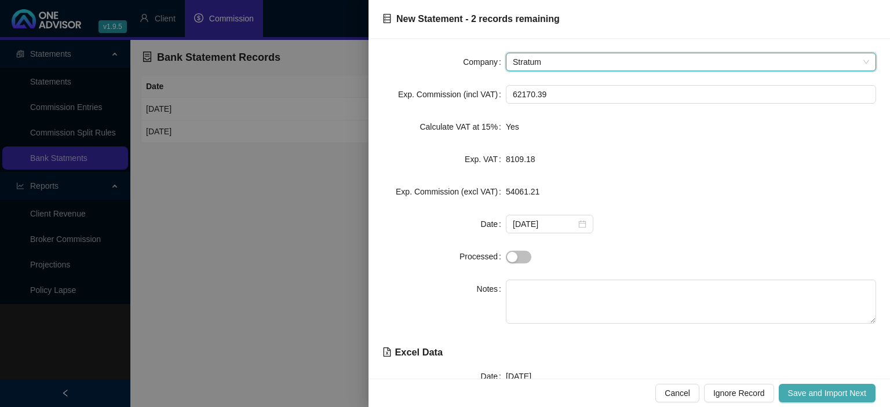
click at [817, 395] on span "Save and Import Next" at bounding box center [827, 393] width 78 height 13
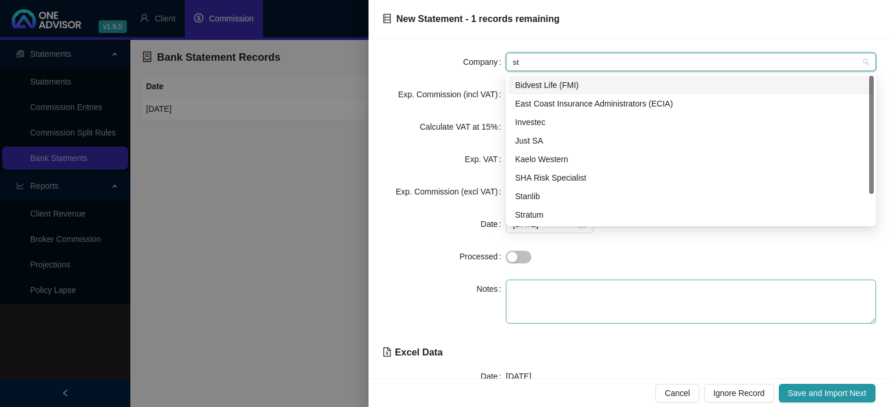
type input "str"
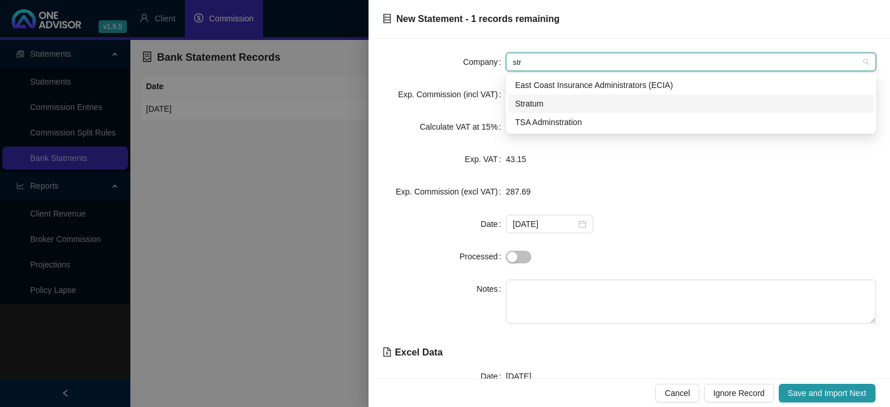
click at [543, 101] on div "Stratum" at bounding box center [691, 103] width 352 height 13
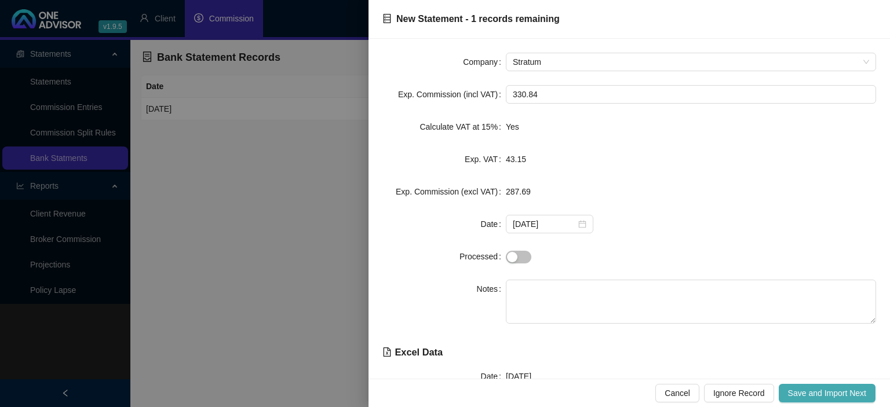
click at [849, 387] on button "Save and Import Next" at bounding box center [827, 393] width 97 height 19
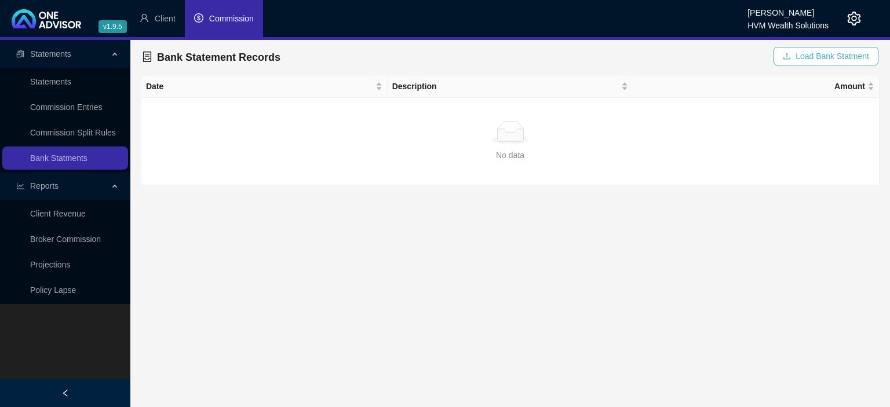
click at [784, 52] on button "Load Bank Statment" at bounding box center [825, 56] width 105 height 19
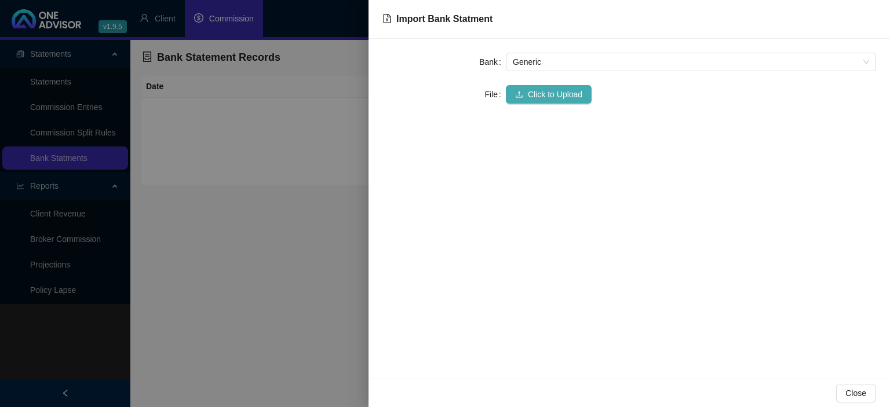
click at [559, 90] on span "Click to Upload" at bounding box center [555, 94] width 54 height 13
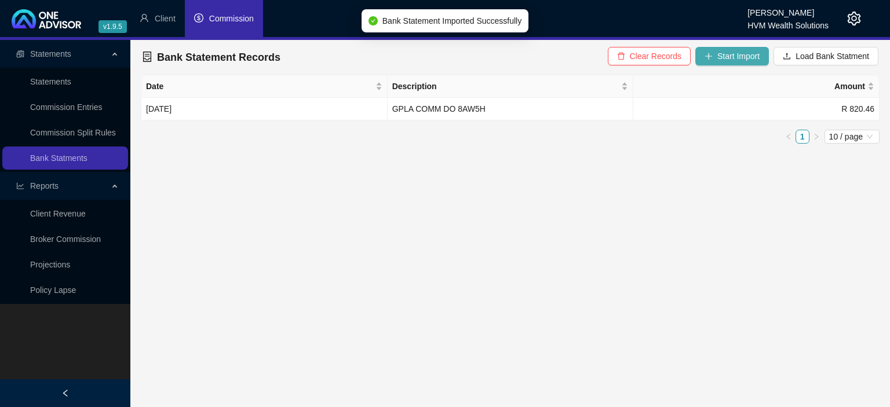
click at [703, 54] on button "Start Import" at bounding box center [732, 56] width 74 height 19
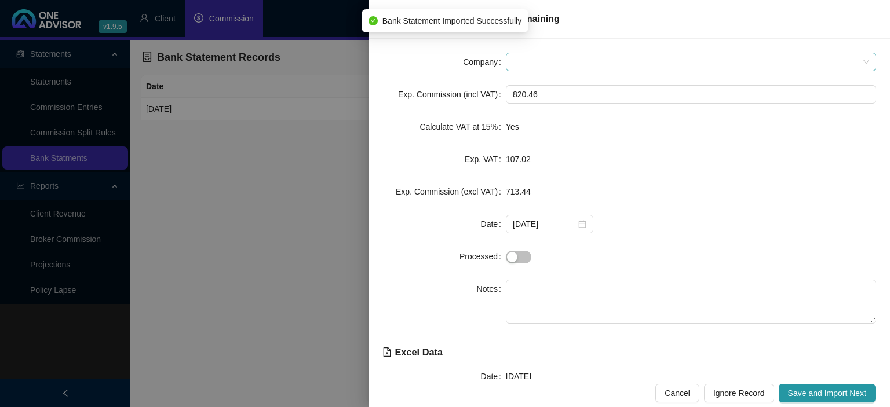
click at [571, 61] on span at bounding box center [691, 61] width 356 height 17
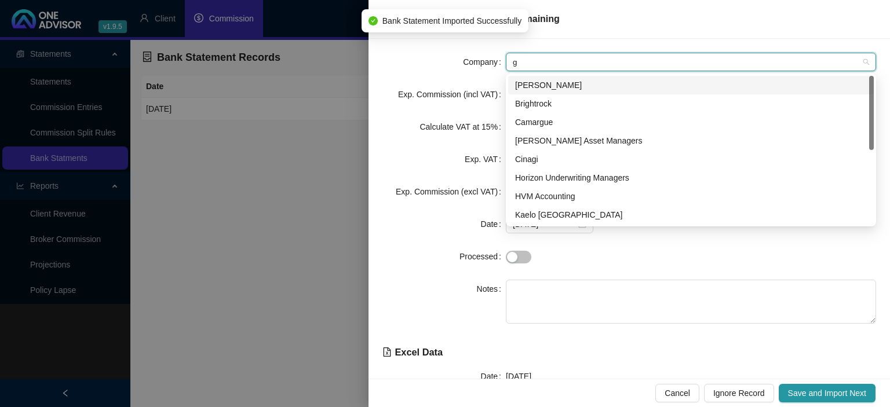
drag, startPoint x: 571, startPoint y: 61, endPoint x: 469, endPoint y: 62, distance: 102.0
click at [513, 62] on input "g" at bounding box center [686, 61] width 346 height 17
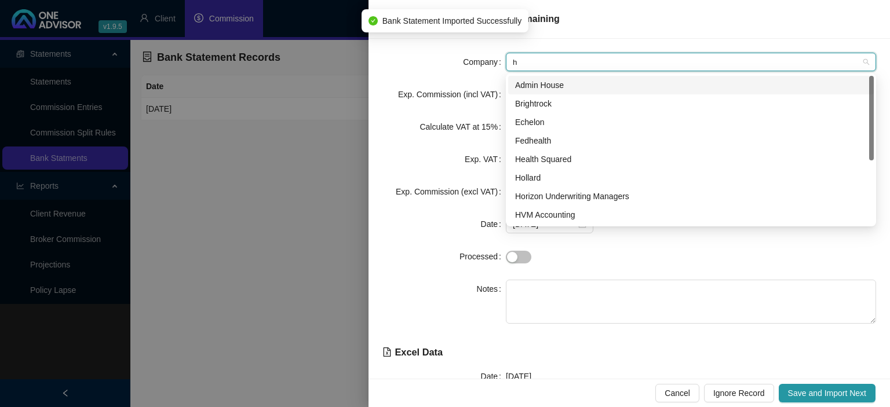
type input "hv"
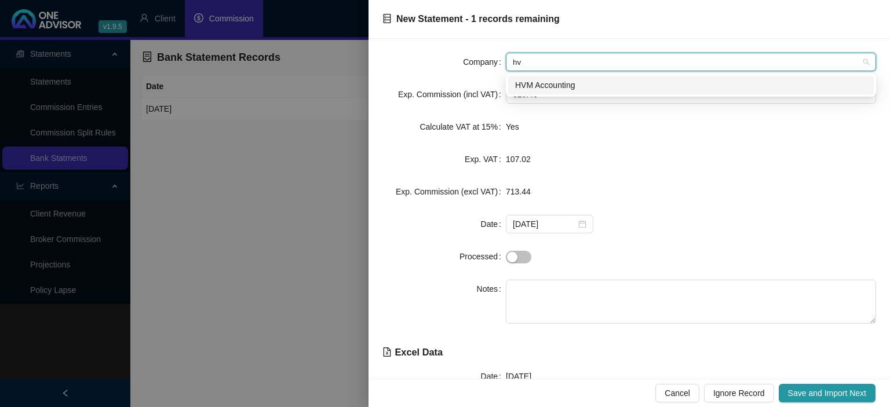
click at [569, 85] on div "HVM Accounting" at bounding box center [691, 85] width 352 height 13
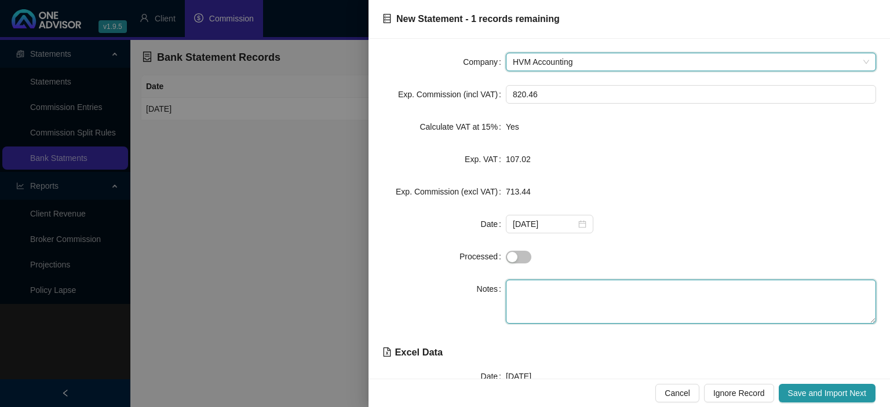
click at [618, 289] on textarea at bounding box center [691, 302] width 370 height 44
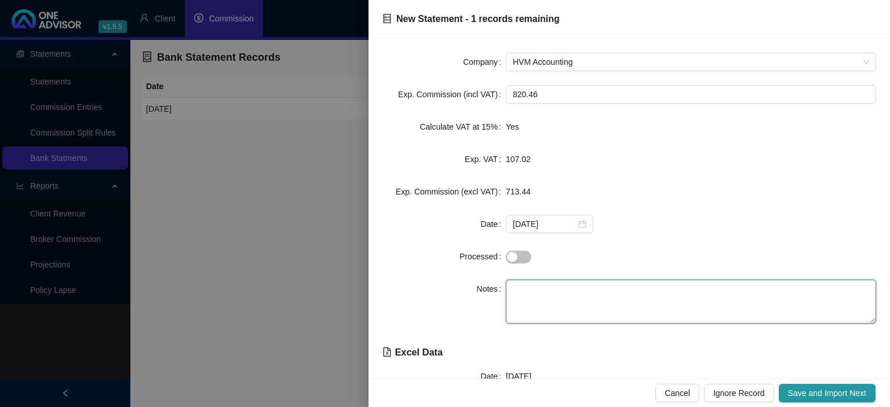
click at [579, 291] on textarea at bounding box center [691, 302] width 370 height 44
paste textarea "GPLA COMM DO 8AW5H"
type textarea "GPLA COMM DO 8AW5H"
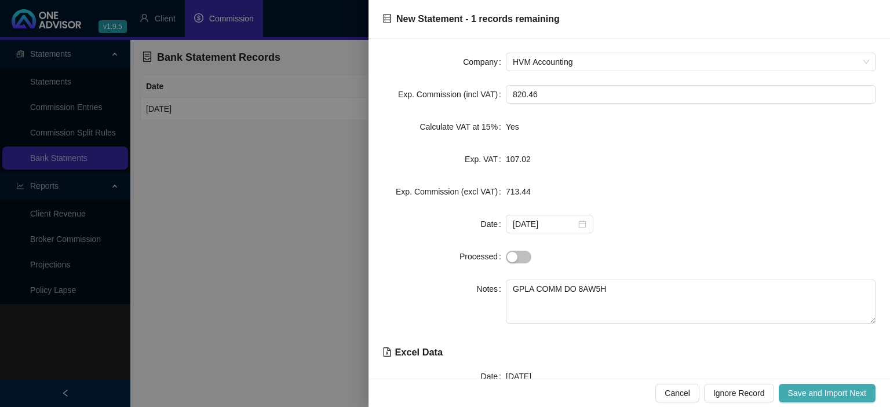
click at [831, 395] on span "Save and Import Next" at bounding box center [827, 393] width 78 height 13
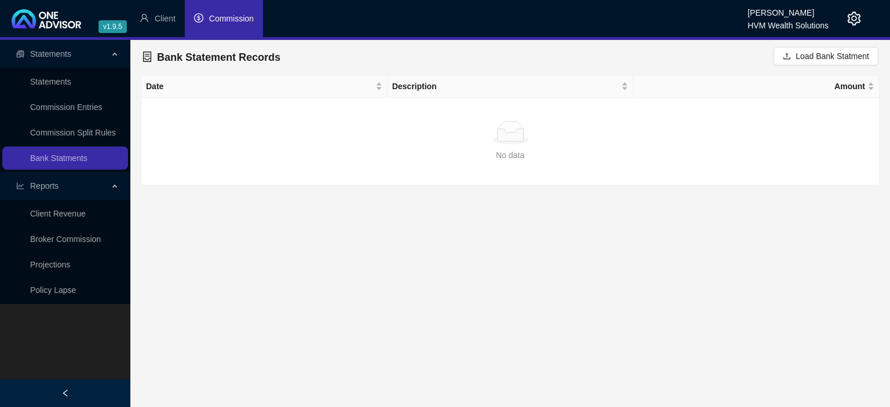
click at [244, 19] on span "Commission" at bounding box center [231, 18] width 45 height 9
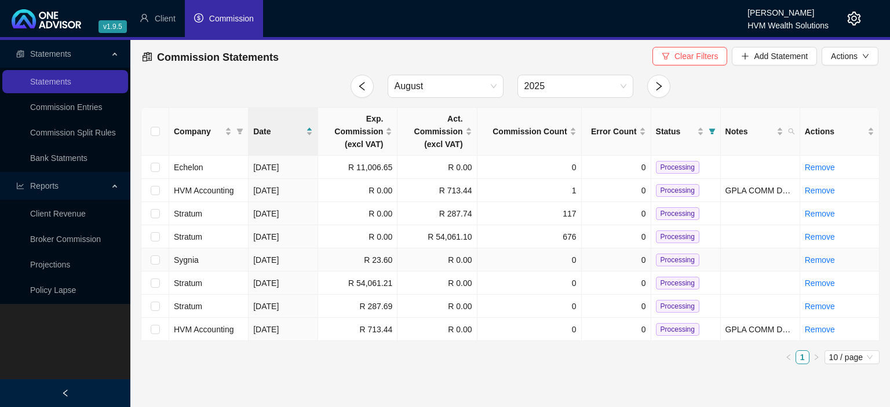
click at [183, 265] on td "Sygnia" at bounding box center [208, 260] width 79 height 23
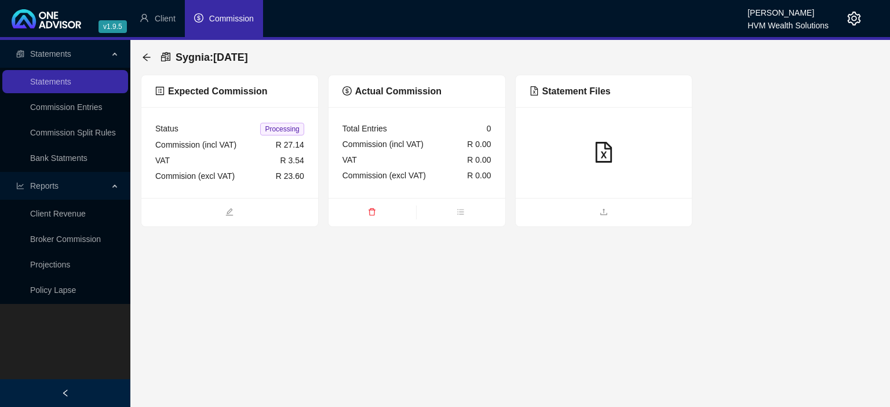
click at [261, 191] on div "Status Processing Commission (incl VAT) R 27.14 VAT R 3.54 Commision (excl VAT)…" at bounding box center [229, 152] width 177 height 91
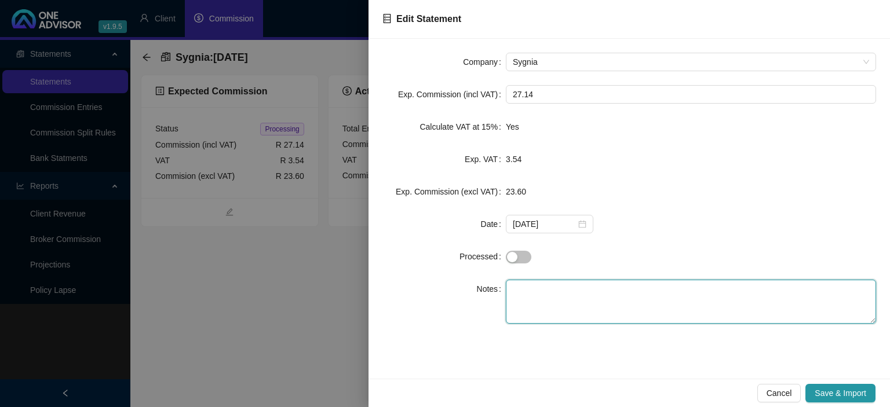
click at [529, 289] on textarea at bounding box center [691, 302] width 370 height 44
paste textarea "IWS0001 [DATE] INITIAL FE"
type textarea "IWS0001 [DATE] INITIAL FE"
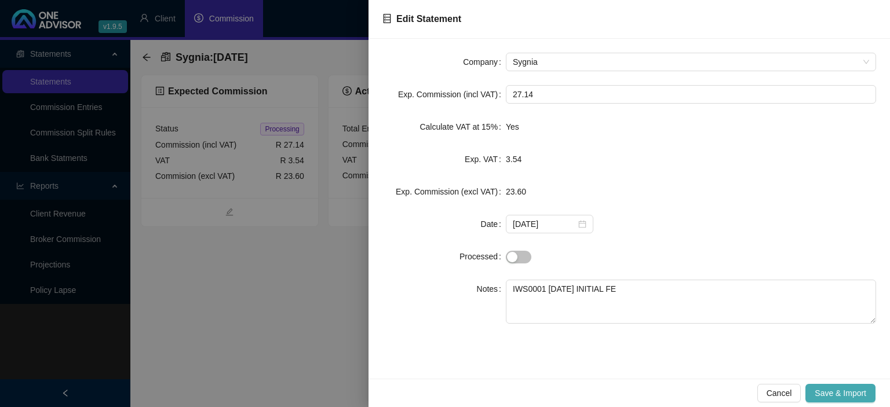
click at [818, 396] on span "Save & Import" at bounding box center [841, 393] width 52 height 13
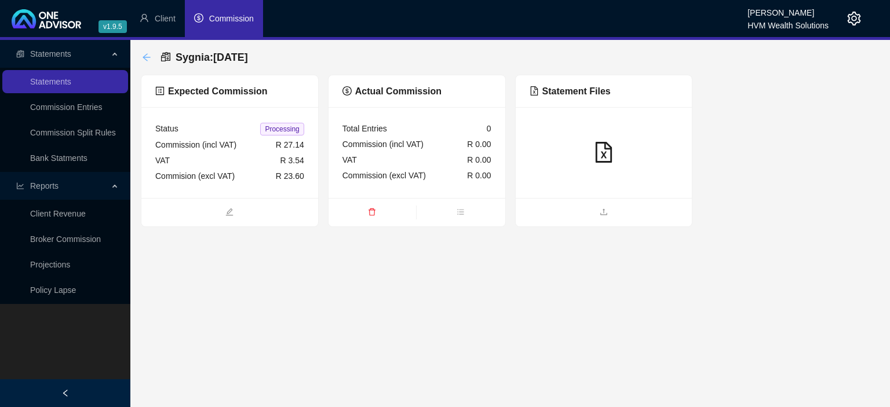
click at [149, 57] on icon "arrow-left" at bounding box center [146, 57] width 9 height 9
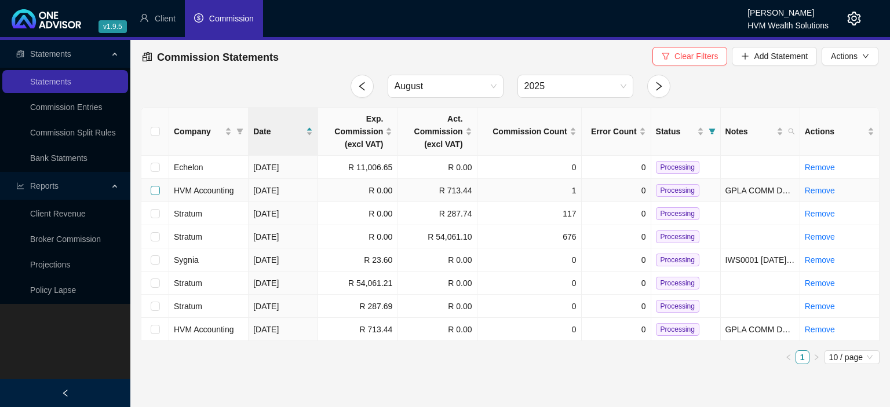
click at [152, 190] on input "checkbox" at bounding box center [155, 190] width 9 height 9
checkbox input "true"
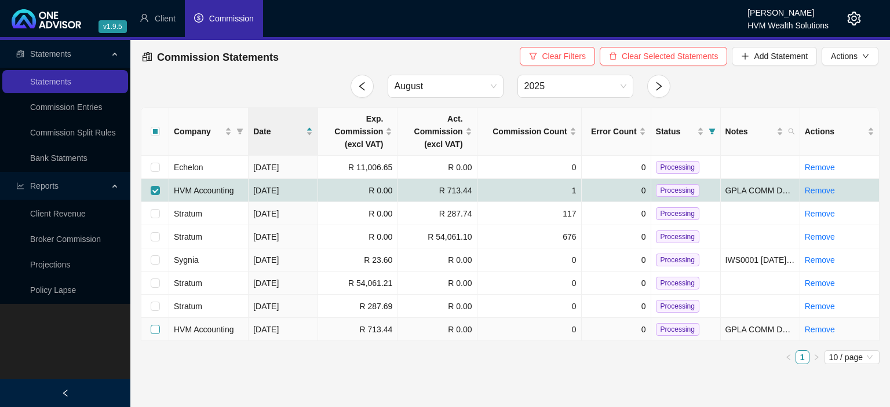
click at [155, 332] on input "checkbox" at bounding box center [155, 329] width 9 height 9
checkbox input "true"
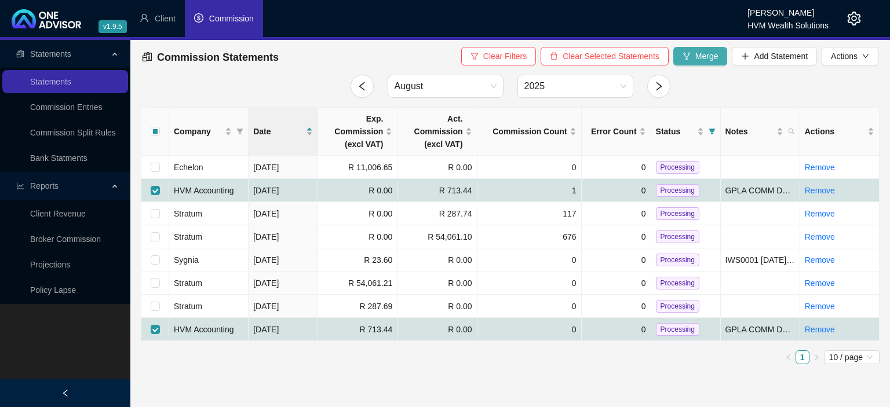
click at [697, 57] on span "Merge" at bounding box center [706, 56] width 23 height 13
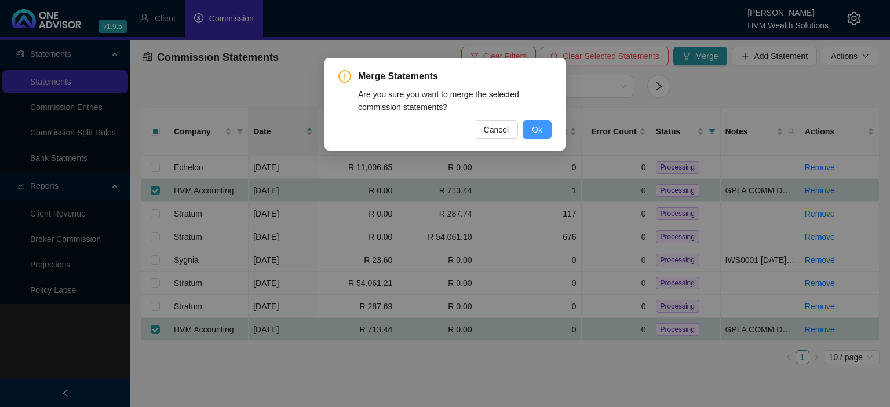
click at [545, 129] on button "Ok" at bounding box center [537, 129] width 29 height 19
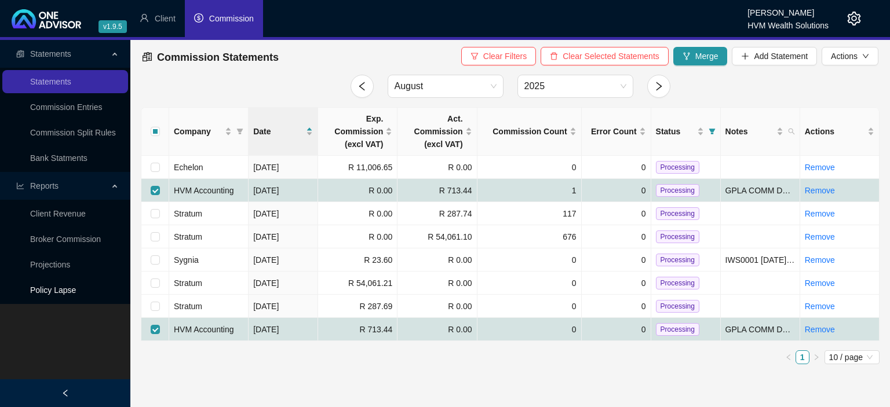
checkbox input "false"
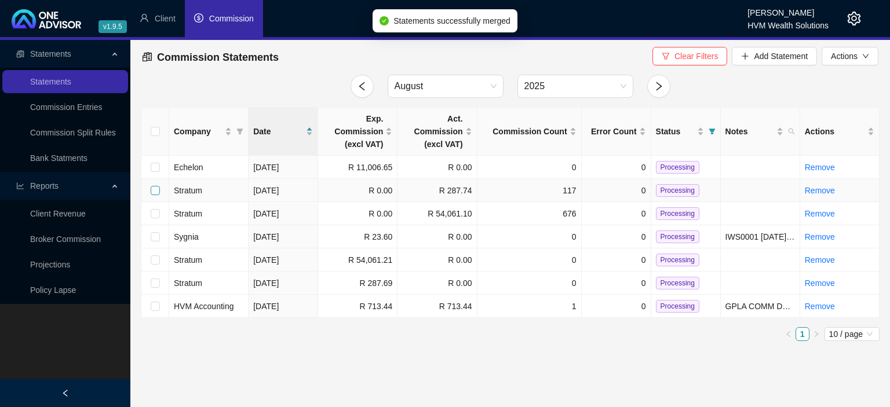
click at [154, 192] on input "checkbox" at bounding box center [155, 190] width 9 height 9
checkbox input "true"
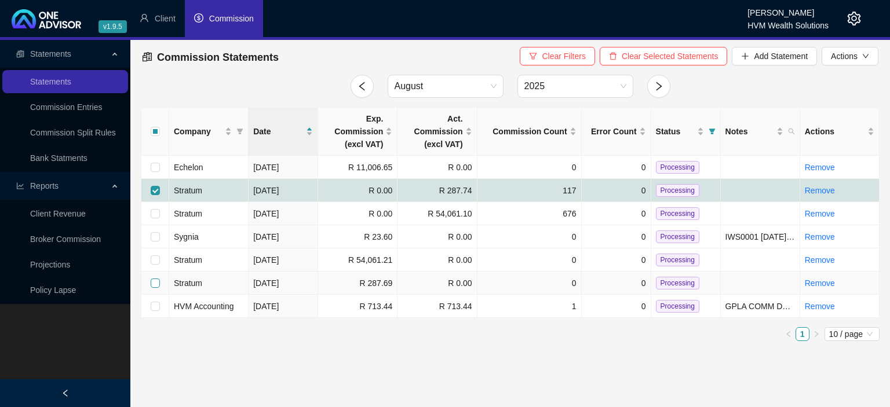
click at [155, 284] on input "checkbox" at bounding box center [155, 283] width 9 height 9
checkbox input "true"
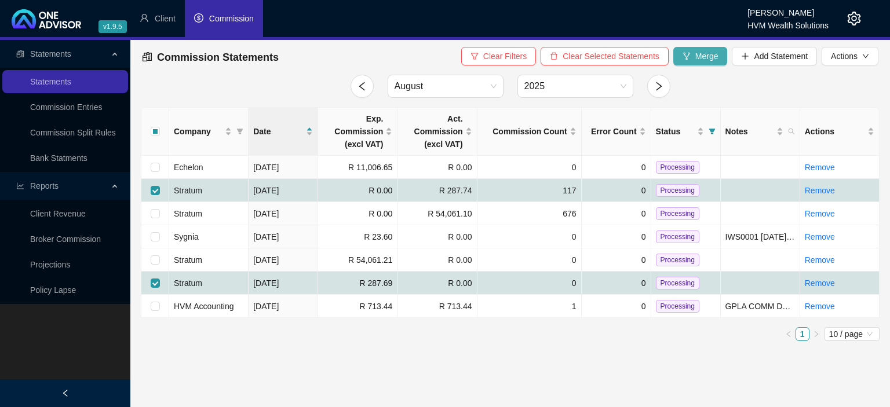
click at [700, 62] on span "Merge" at bounding box center [706, 56] width 23 height 13
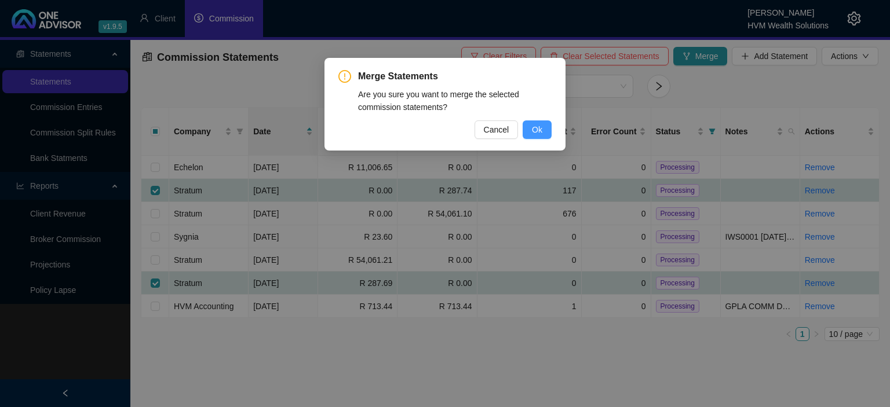
click at [538, 125] on span "Ok" at bounding box center [537, 129] width 10 height 13
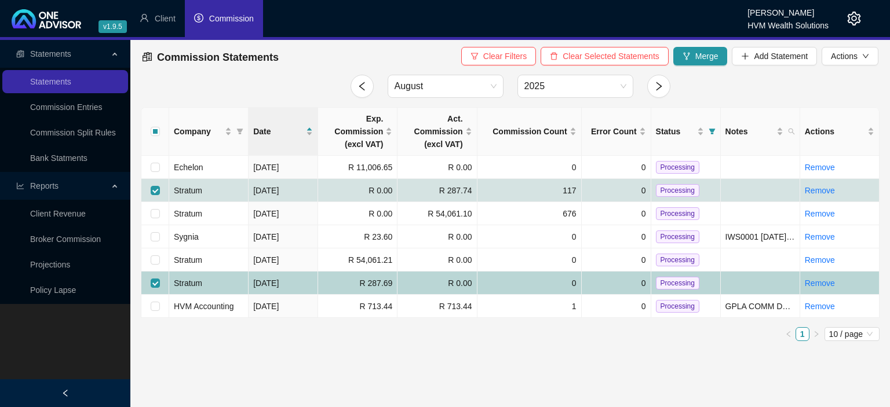
checkbox input "false"
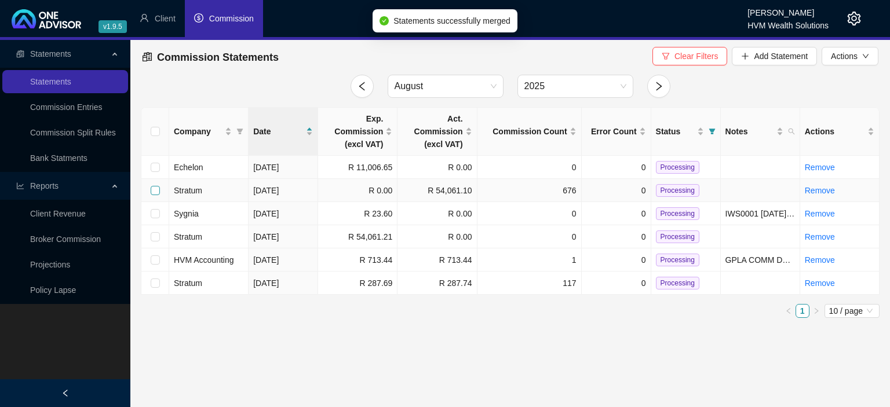
click at [156, 189] on input "checkbox" at bounding box center [155, 190] width 9 height 9
checkbox input "true"
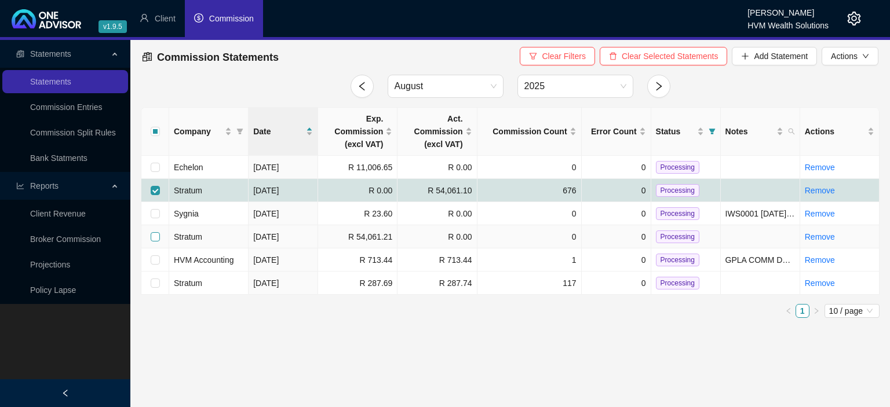
click at [152, 238] on input "checkbox" at bounding box center [155, 236] width 9 height 9
checkbox input "true"
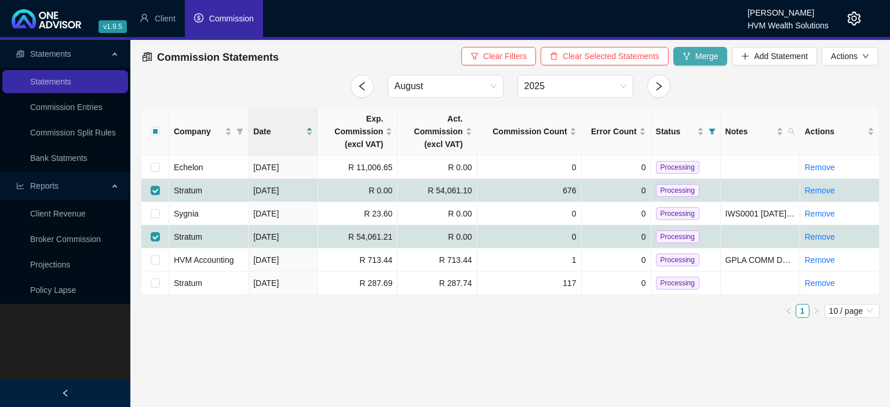
click at [700, 54] on span "Merge" at bounding box center [706, 56] width 23 height 13
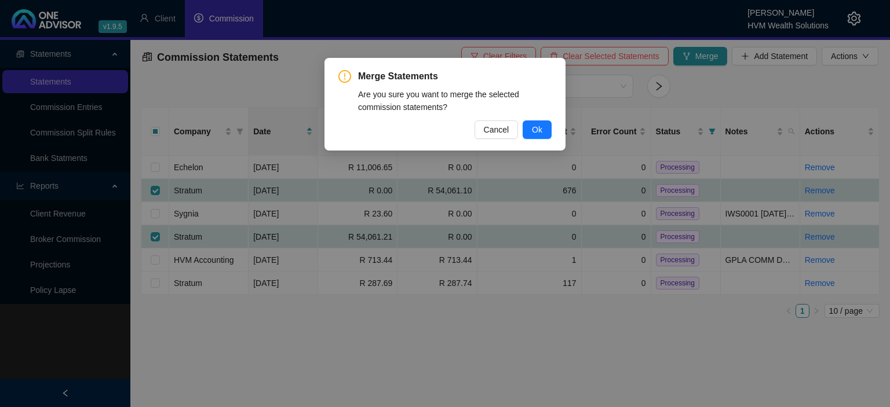
click at [536, 126] on span "Ok" at bounding box center [537, 129] width 10 height 13
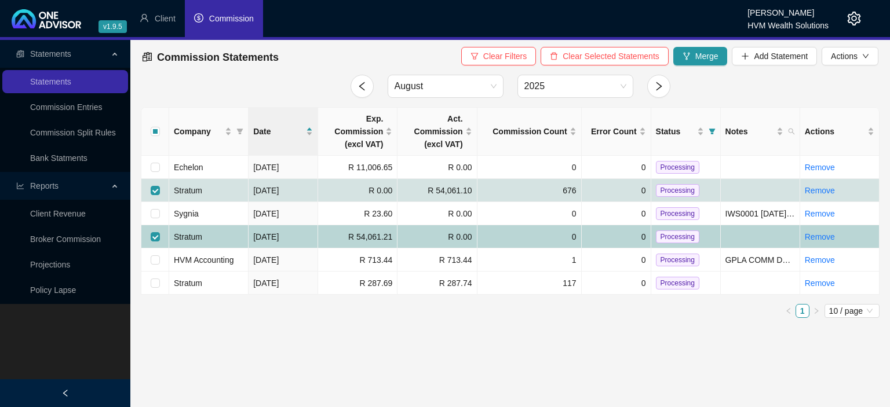
checkbox input "false"
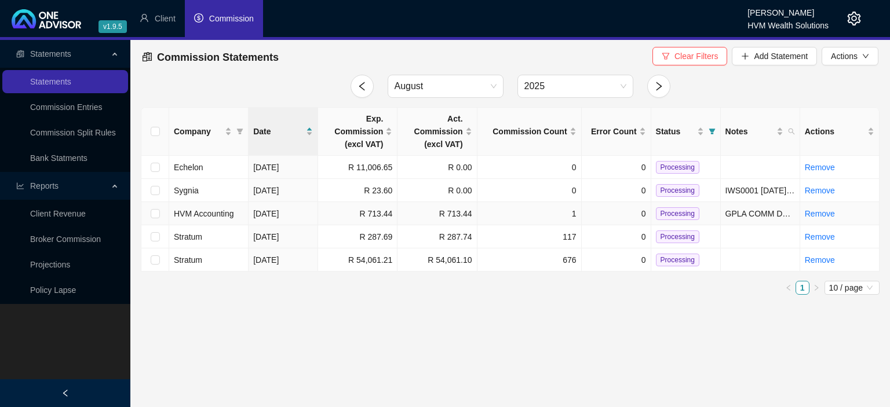
click at [663, 210] on span "Processing" at bounding box center [677, 213] width 43 height 13
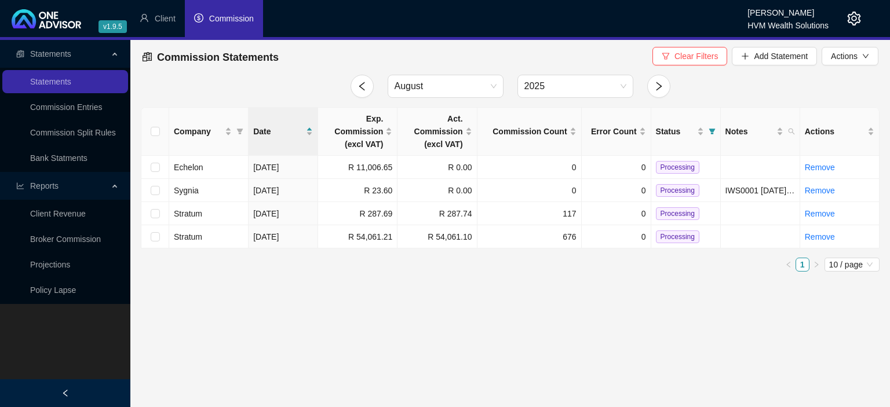
click at [664, 213] on span "Processing" at bounding box center [677, 213] width 43 height 13
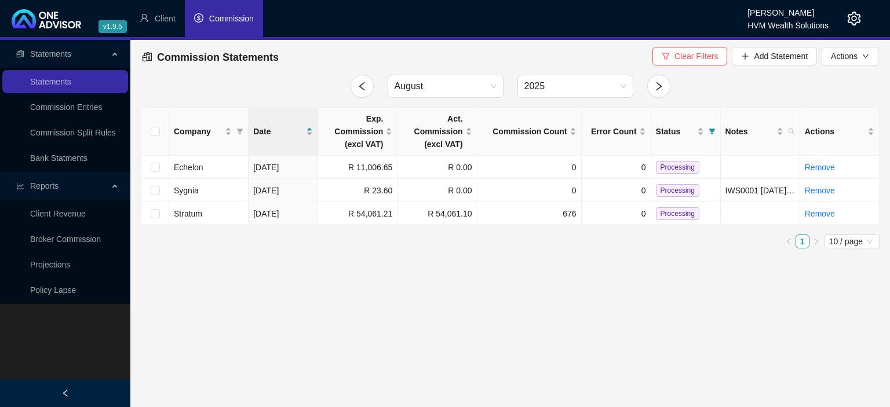
click at [664, 213] on span "Processing" at bounding box center [677, 213] width 43 height 13
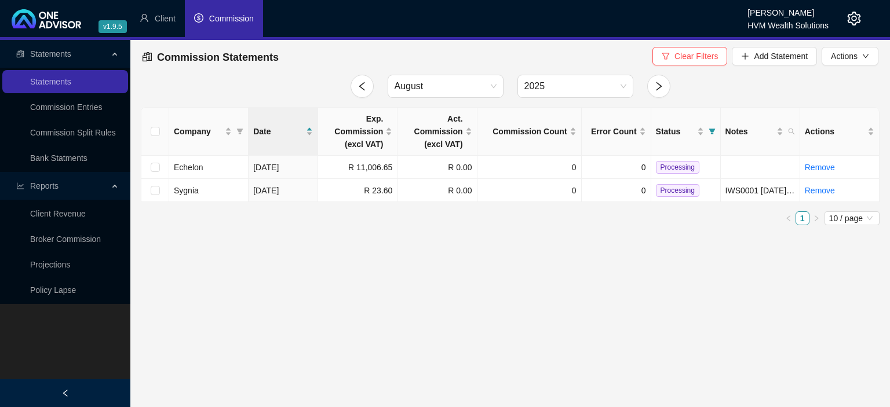
click at [854, 19] on icon "setting" at bounding box center [854, 19] width 14 height 14
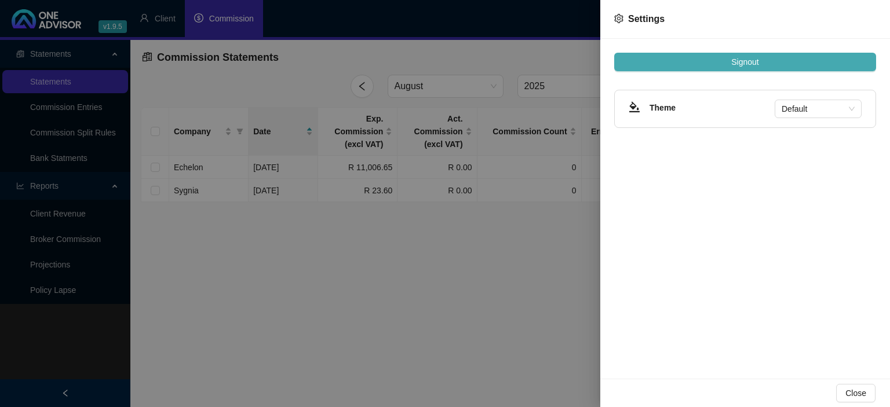
click at [722, 59] on button "Signout" at bounding box center [745, 62] width 262 height 19
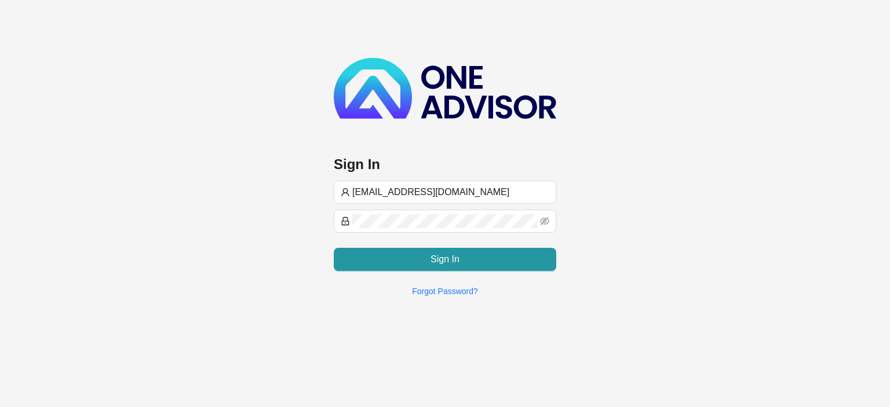
type input "[EMAIL_ADDRESS][DOMAIN_NAME]"
